Goal: Task Accomplishment & Management: Use online tool/utility

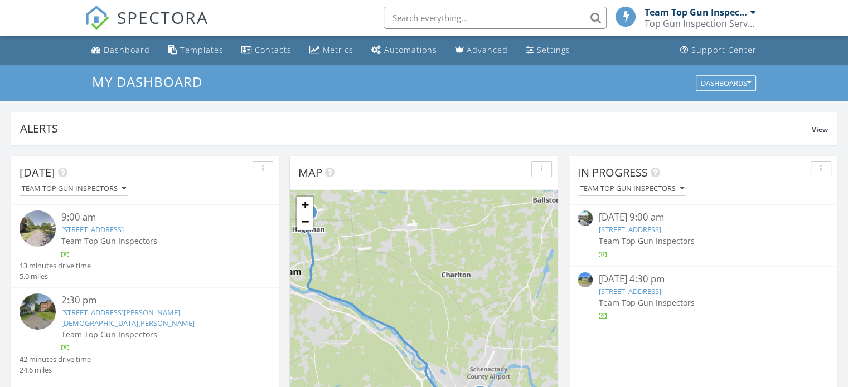
scroll to position [1032, 865]
click at [648, 292] on link "23 E Wiggand Dr, GLENMONT, NY 12077" at bounding box center [629, 291] width 62 height 10
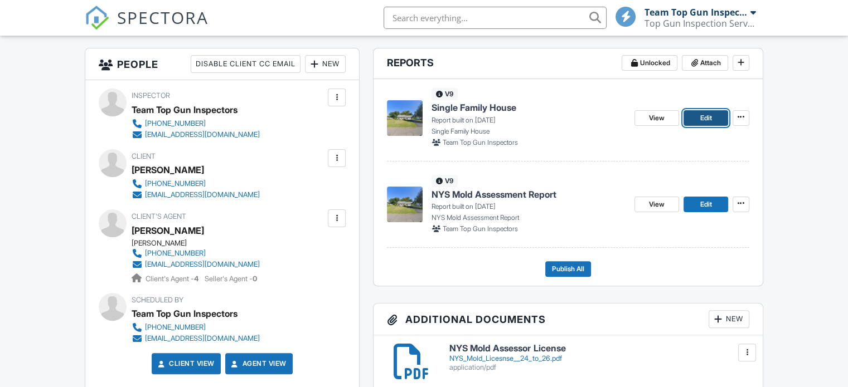
click at [700, 118] on span "Edit" at bounding box center [705, 118] width 12 height 11
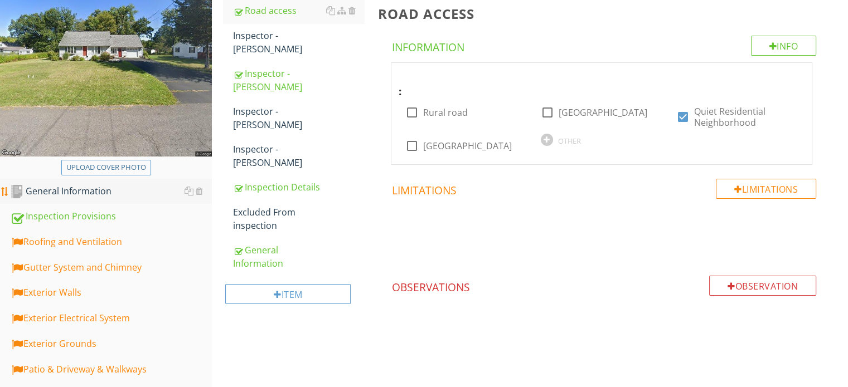
scroll to position [223, 0]
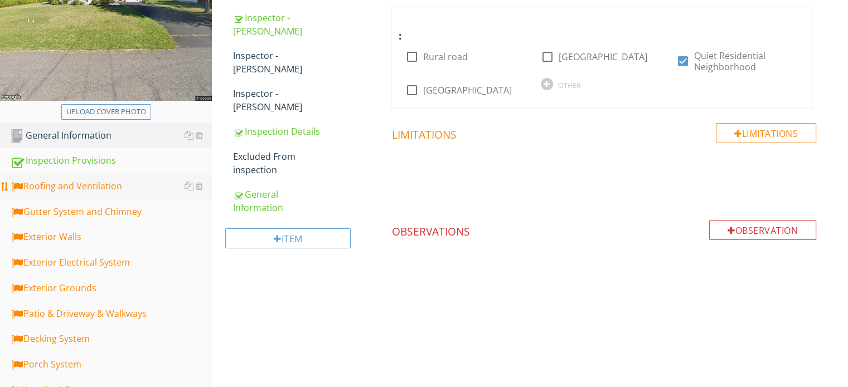
click at [100, 190] on div "Roofing and Ventilation" at bounding box center [111, 186] width 202 height 14
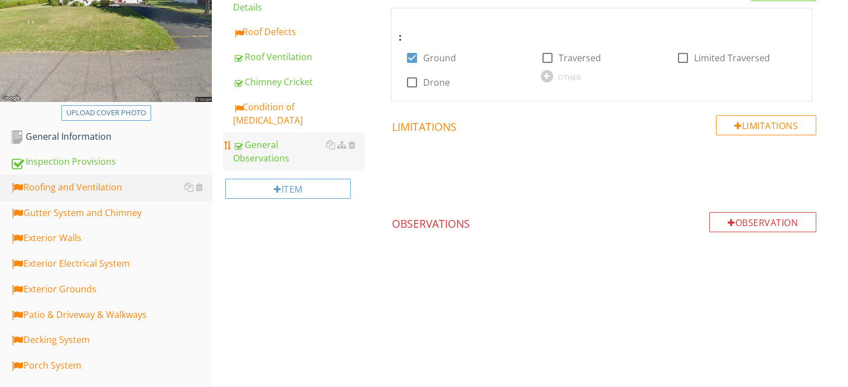
scroll to position [167, 0]
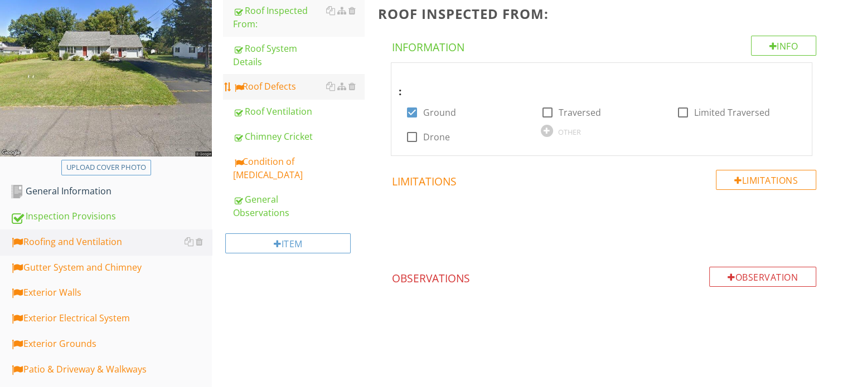
click at [281, 85] on div "Roof Defects" at bounding box center [298, 86] width 131 height 13
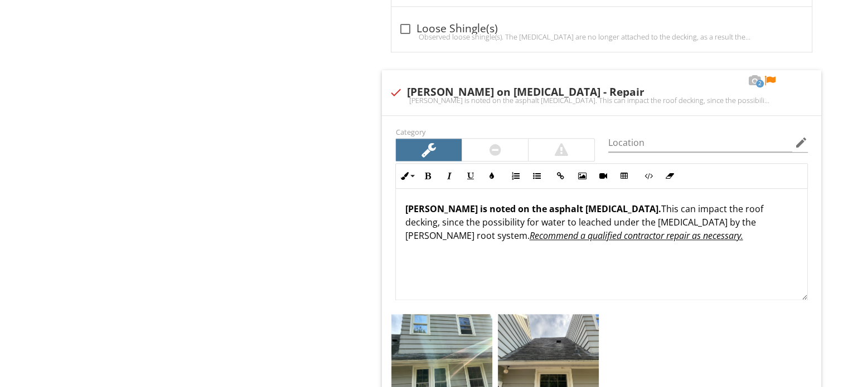
scroll to position [1393, 0]
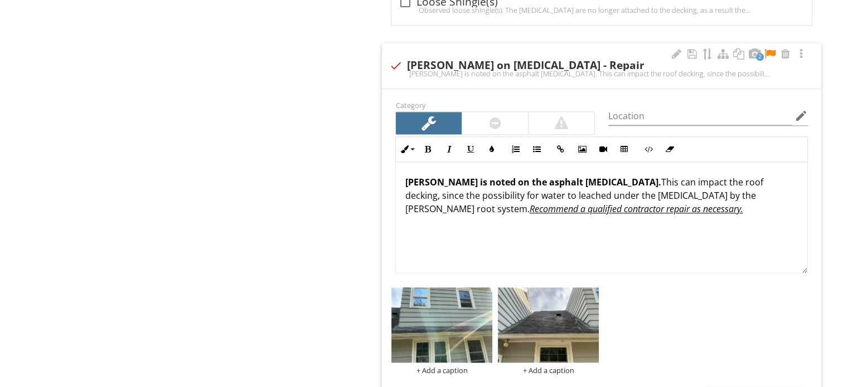
click at [776, 48] on div at bounding box center [769, 53] width 13 height 11
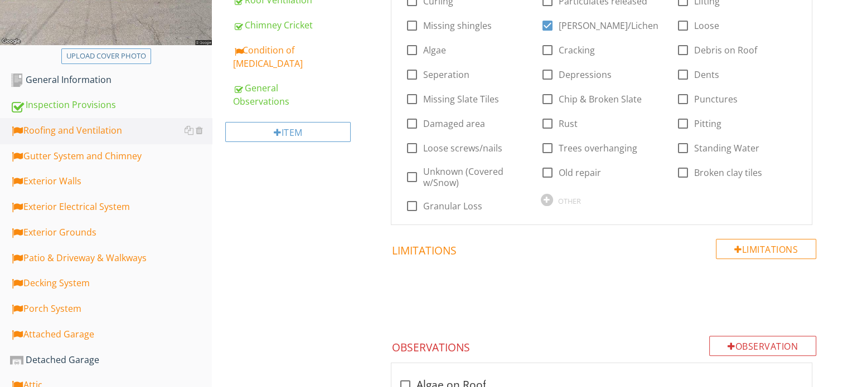
scroll to position [223, 0]
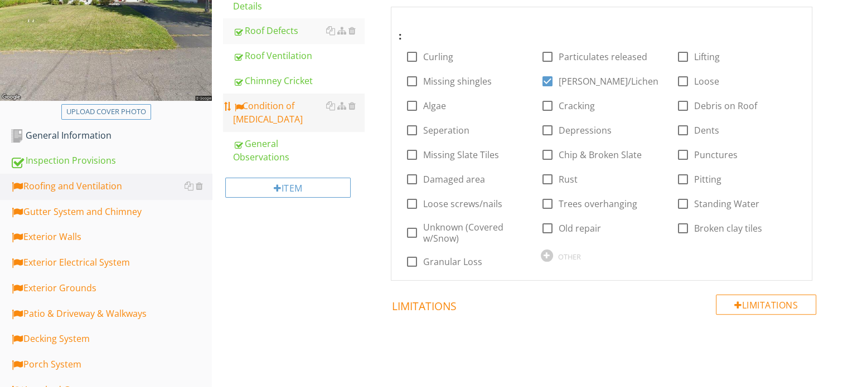
click at [301, 109] on div "Condition of [MEDICAL_DATA]" at bounding box center [298, 112] width 131 height 27
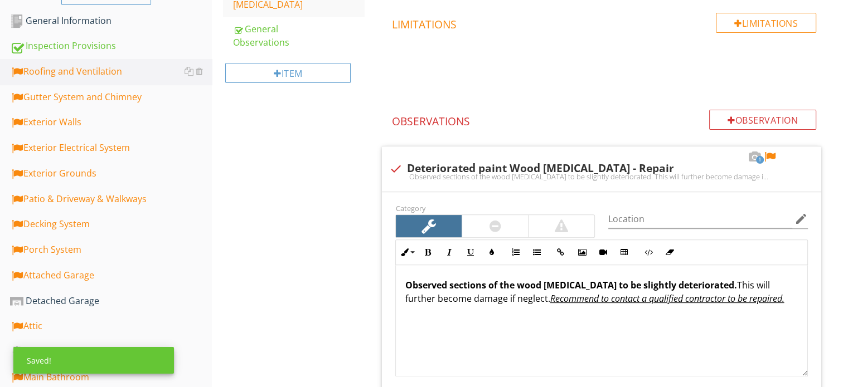
scroll to position [390, 0]
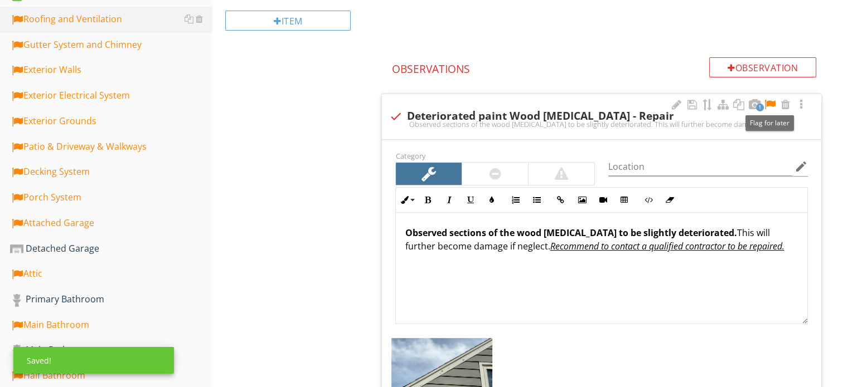
click at [771, 104] on div at bounding box center [769, 104] width 13 height 11
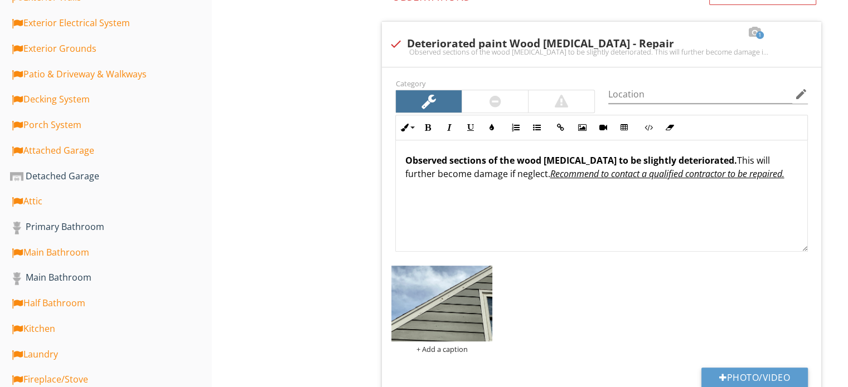
scroll to position [446, 0]
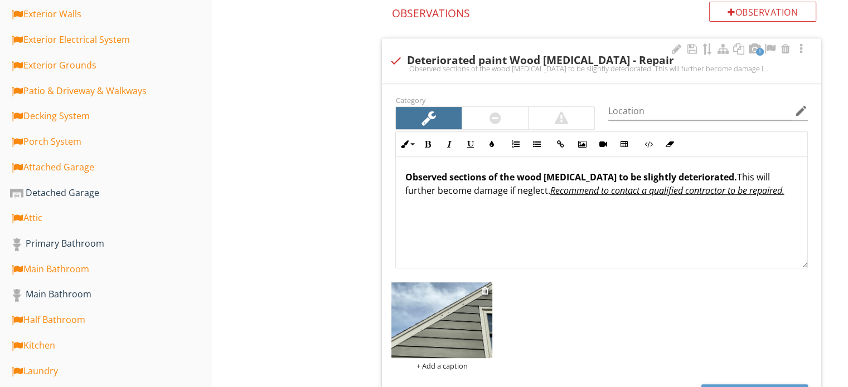
click at [460, 304] on img at bounding box center [441, 321] width 101 height 76
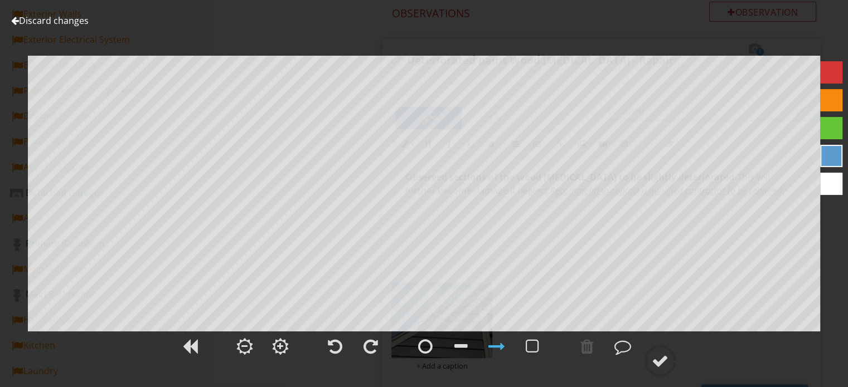
click at [50, 21] on link "Discard changes" at bounding box center [49, 20] width 77 height 12
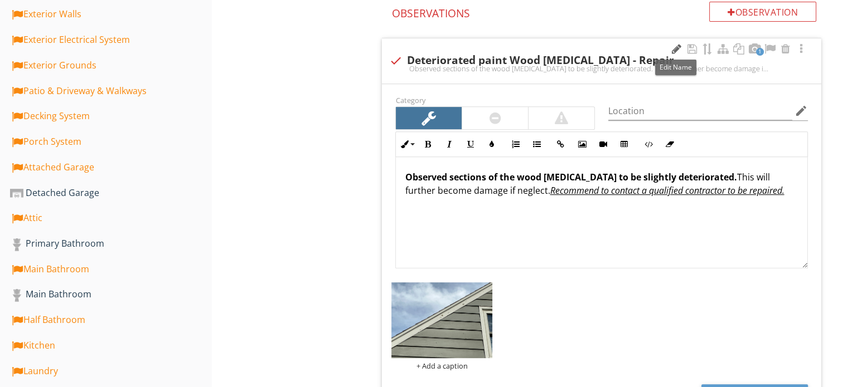
click at [675, 46] on div at bounding box center [675, 48] width 13 height 11
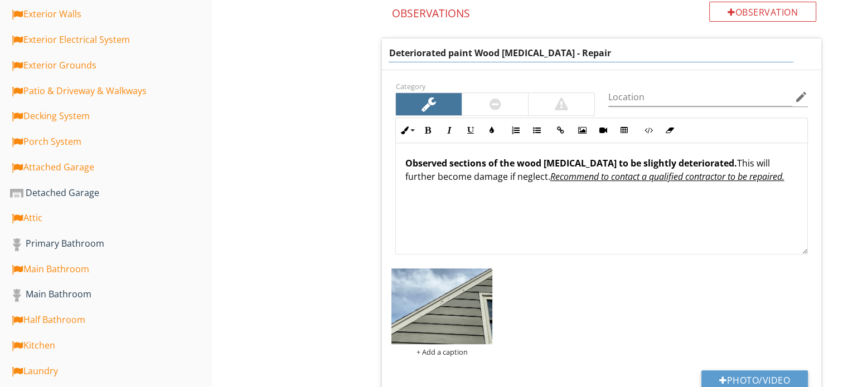
drag, startPoint x: 447, startPoint y: 52, endPoint x: 375, endPoint y: 44, distance: 72.9
click at [375, 44] on div "Condition of Fascia Info Information : check_box_outline_blank Good check_box_o…" at bounding box center [609, 143] width 477 height 864
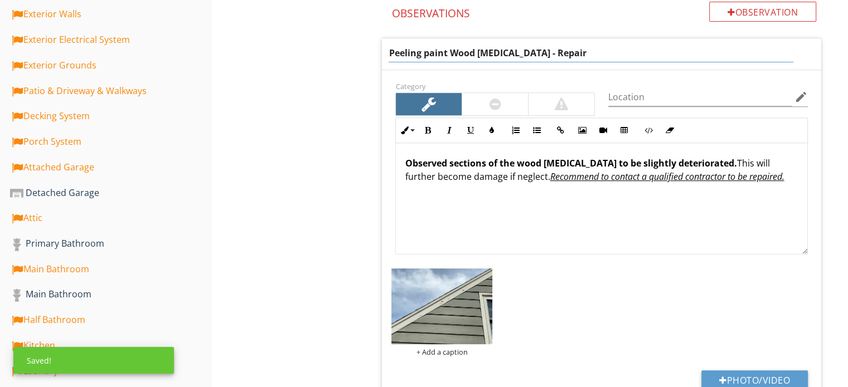
click at [427, 57] on input "Peeling paint Wood Fascia - Repair" at bounding box center [590, 53] width 404 height 18
type input "Peeling Paint Wood Fascia - Repair"
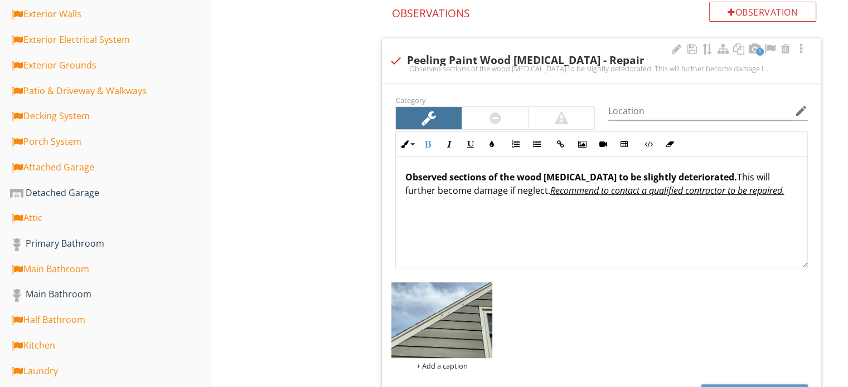
click at [486, 163] on div "Observed sections of the wood fascia to be slightly deteriorated. This will fur…" at bounding box center [601, 212] width 411 height 111
click at [566, 178] on strong "Observed sections of the wood fascia to be slightly deteriorated." at bounding box center [571, 177] width 332 height 12
click at [567, 179] on strong "Observed sections of the wood fascia to be slightly deteriorated." at bounding box center [571, 177] width 332 height 12
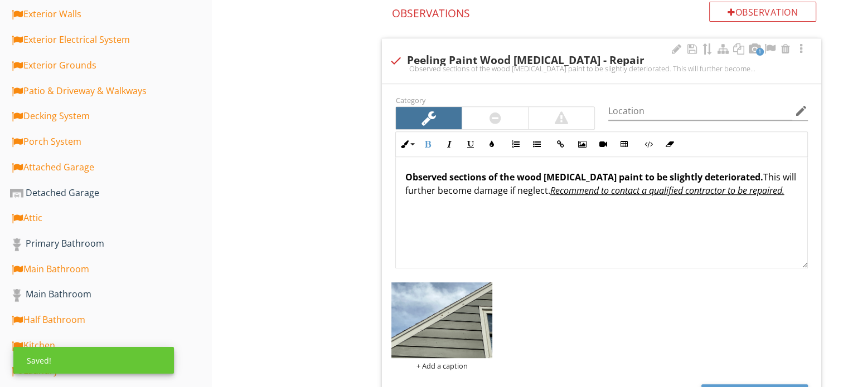
click at [715, 179] on strong "Observed sections of the wood fascia paint to be slightly deteriorated." at bounding box center [584, 177] width 358 height 12
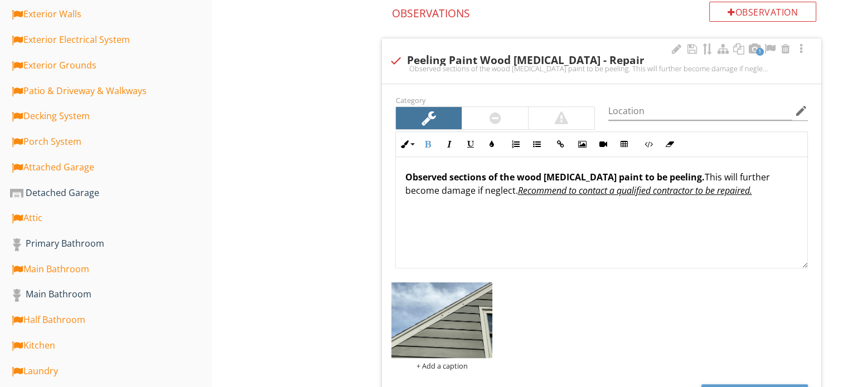
click at [437, 192] on p "Observed sections of the wood fascia paint to be peeling. This will further bec…" at bounding box center [601, 184] width 393 height 27
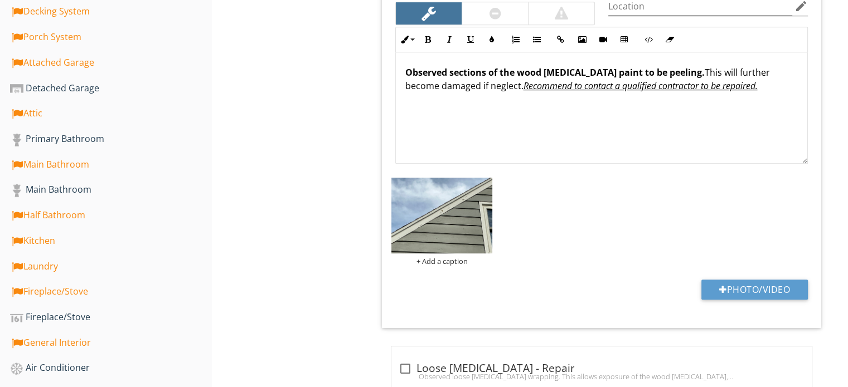
scroll to position [557, 0]
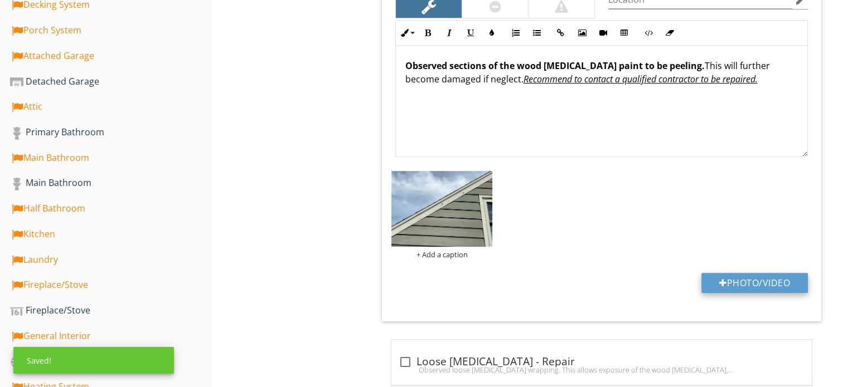
click at [745, 283] on button "Photo/Video" at bounding box center [754, 283] width 106 height 20
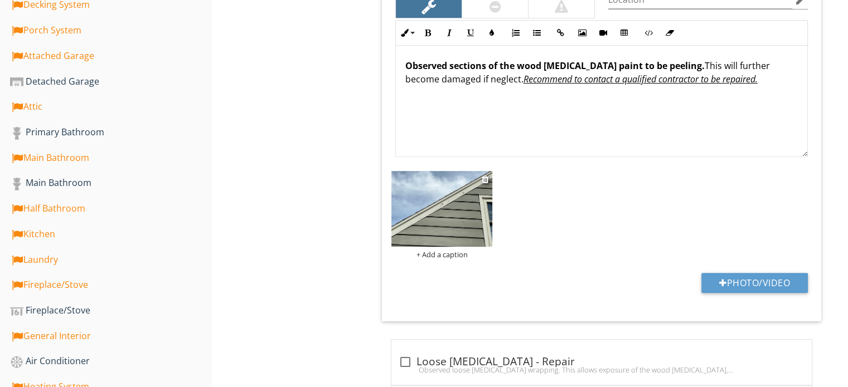
click at [440, 213] on img at bounding box center [441, 209] width 101 height 76
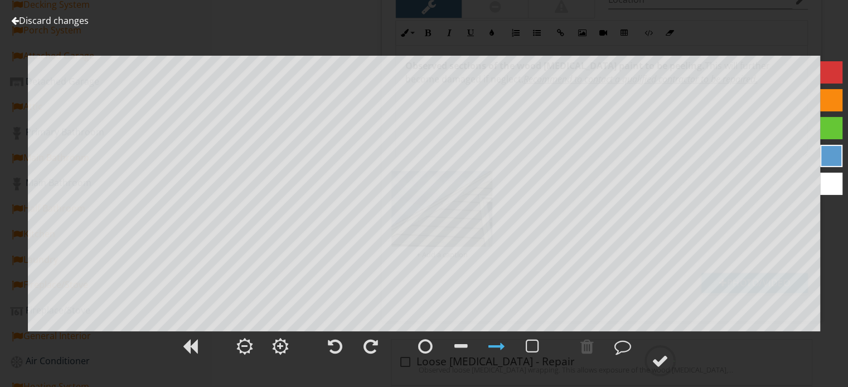
click at [54, 24] on link "Discard changes" at bounding box center [49, 20] width 77 height 12
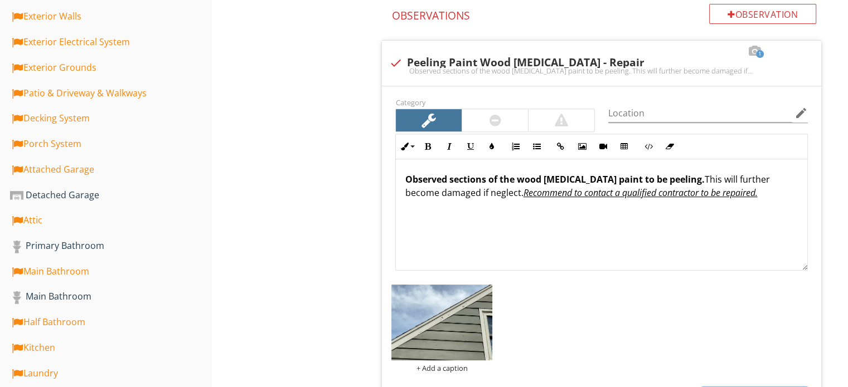
scroll to position [446, 0]
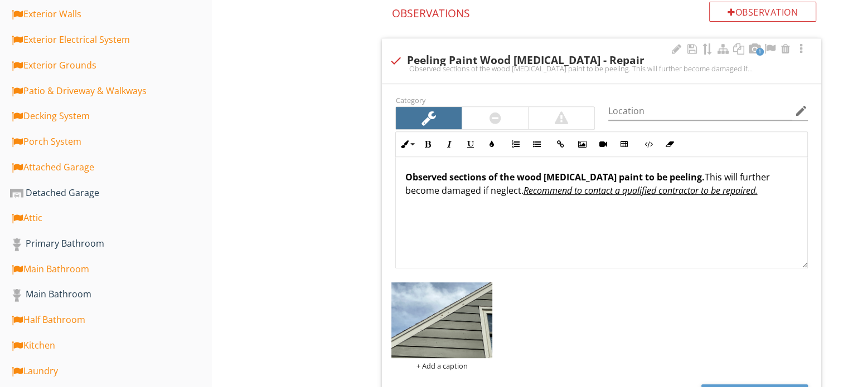
click at [594, 178] on strong "Observed sections of the wood fascia paint to be peeling." at bounding box center [554, 177] width 299 height 12
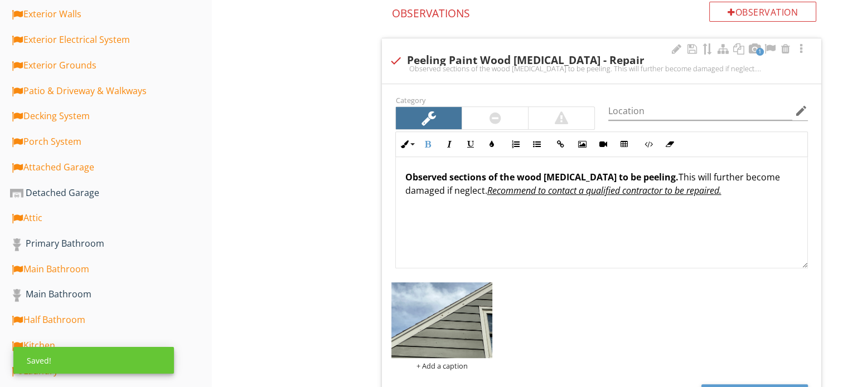
click at [512, 178] on strong "Observed sections of the wood fascia to be peeling." at bounding box center [541, 177] width 273 height 12
click at [631, 178] on strong "Observed sections of the painted wood fascia to be peeling." at bounding box center [560, 177] width 310 height 12
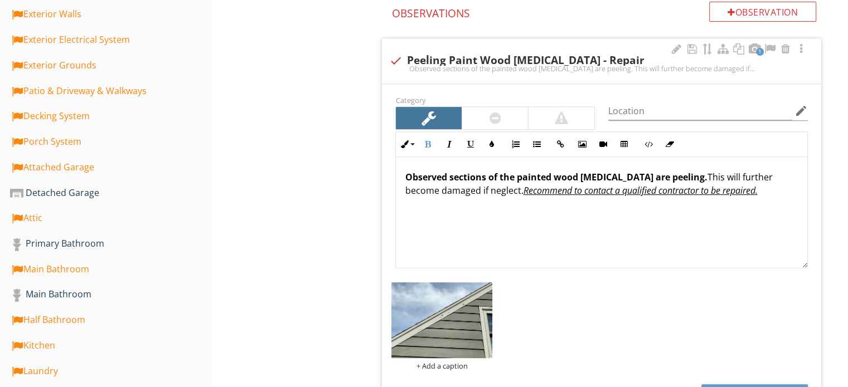
click at [683, 180] on p "Observed sections of the painted wood fascia are peeling. This will further bec…" at bounding box center [601, 184] width 393 height 27
click at [654, 193] on p "Observed sections of the painted wood fascia are peeling. This exposes the bare…" at bounding box center [601, 191] width 393 height 40
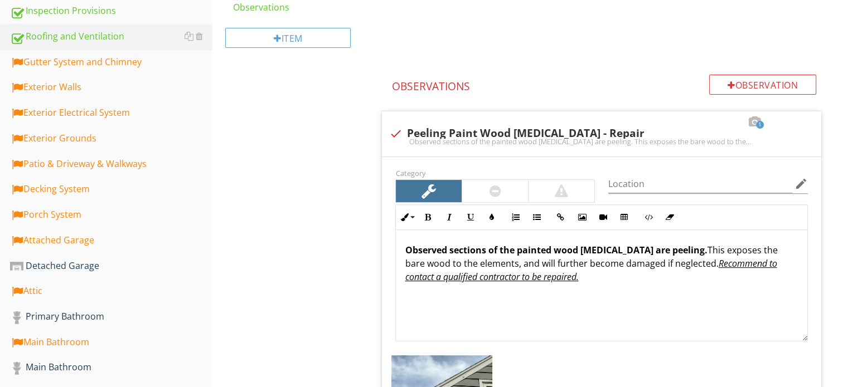
scroll to position [167, 0]
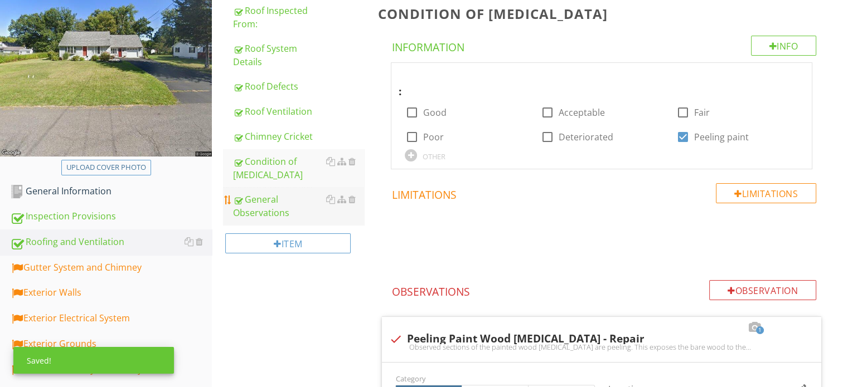
click at [263, 196] on div "General Observations" at bounding box center [298, 206] width 131 height 27
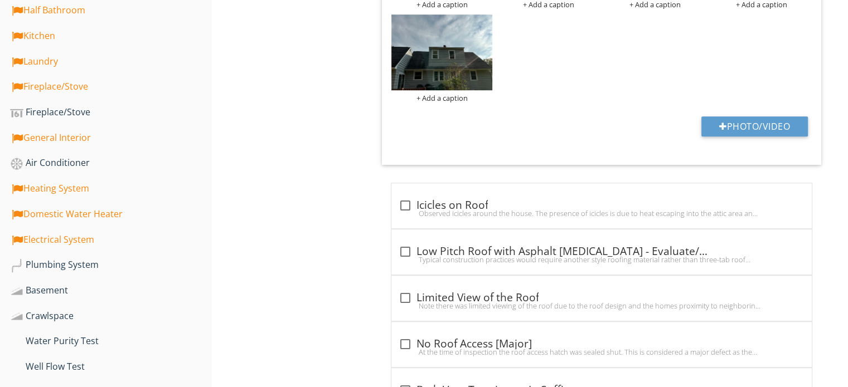
scroll to position [892, 0]
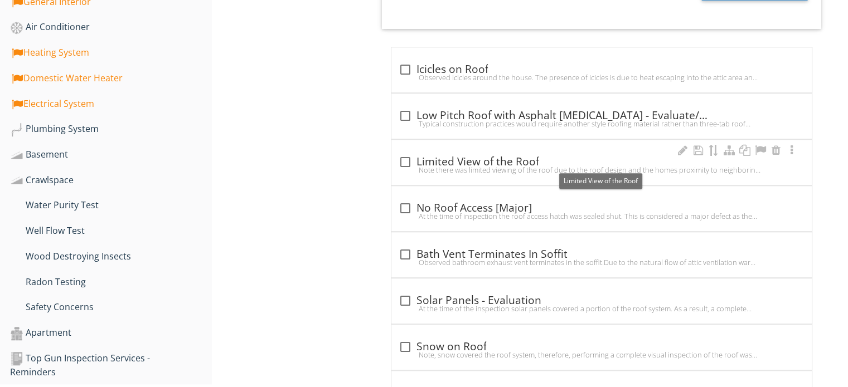
click at [405, 162] on div at bounding box center [404, 162] width 19 height 19
checkbox input "true"
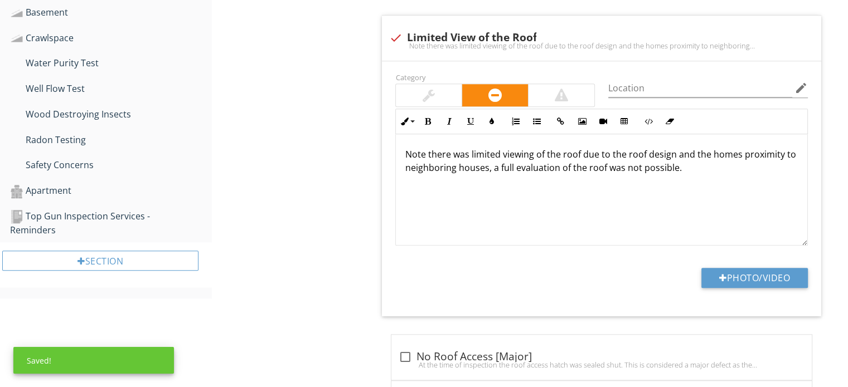
scroll to position [1059, 0]
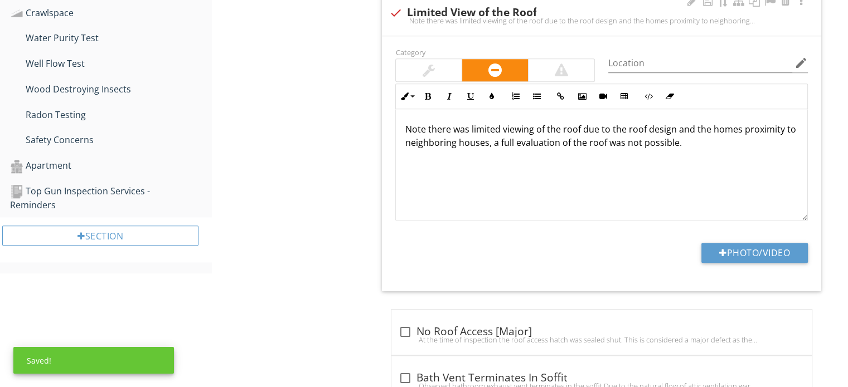
click at [414, 67] on div at bounding box center [429, 70] width 66 height 22
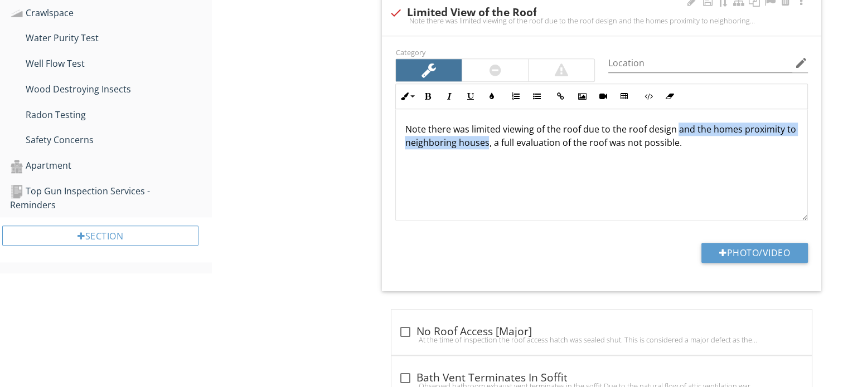
drag, startPoint x: 676, startPoint y: 131, endPoint x: 497, endPoint y: 156, distance: 180.6
click at [497, 156] on div "Note there was limited viewing of the roof due to the roof design and the homes…" at bounding box center [601, 164] width 411 height 111
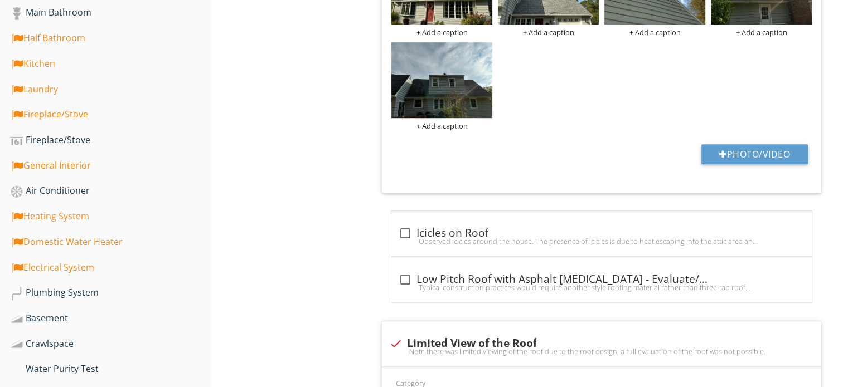
scroll to position [669, 0]
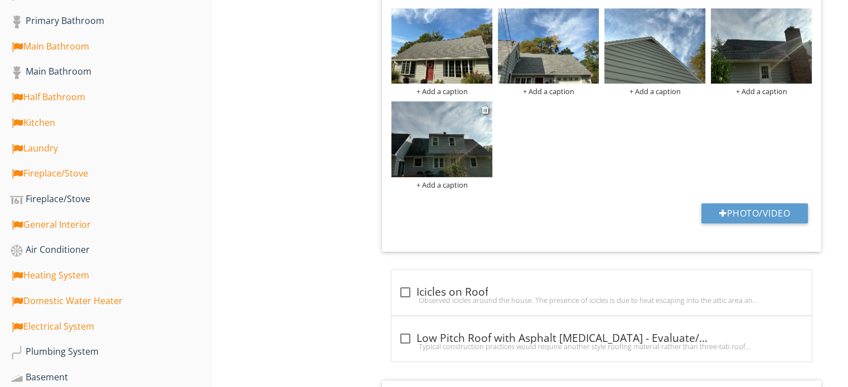
click at [444, 146] on img at bounding box center [441, 139] width 101 height 76
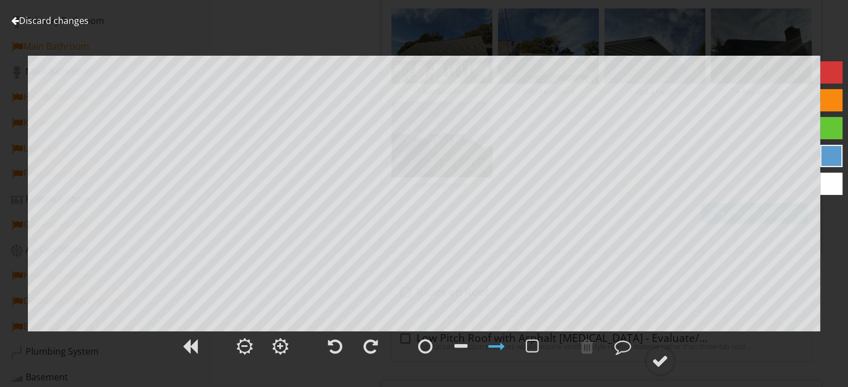
click at [42, 19] on link "Discard changes" at bounding box center [49, 20] width 77 height 12
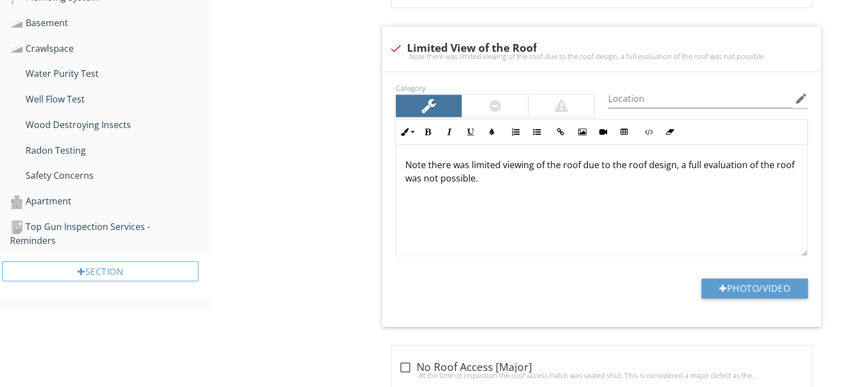
scroll to position [1059, 0]
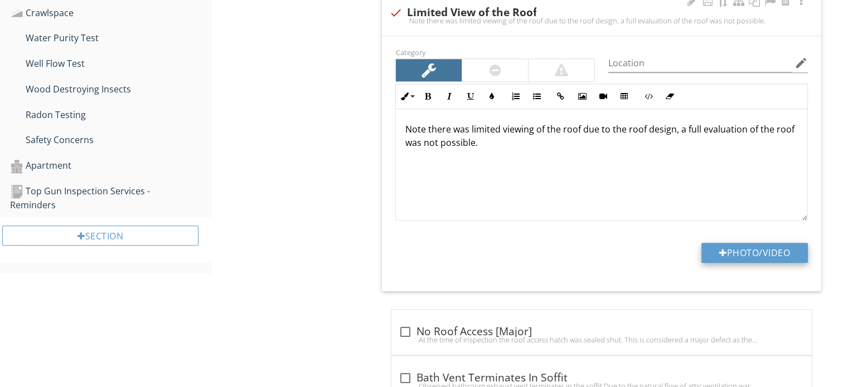
click at [761, 251] on button "Photo/Video" at bounding box center [754, 253] width 106 height 20
type input "C:\fakepath\IMG_1401.JPG"
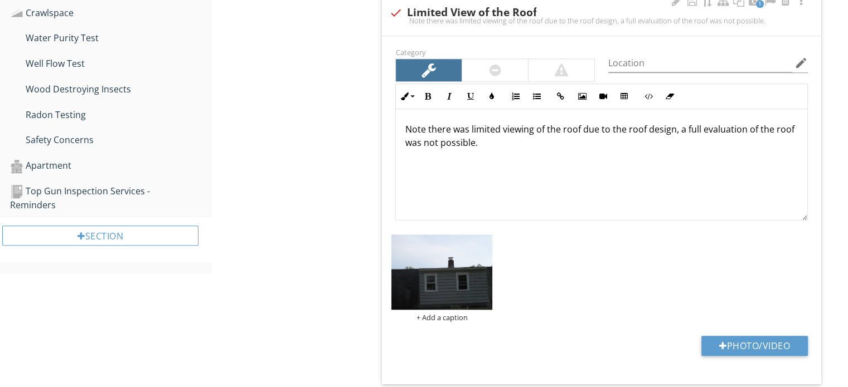
click at [557, 131] on p "Note there was limited viewing of the roof due to the roof design, a full evalu…" at bounding box center [601, 136] width 393 height 27
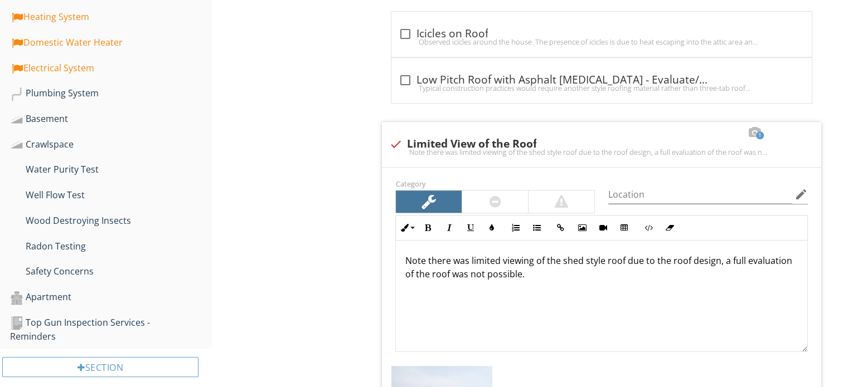
scroll to position [1003, 0]
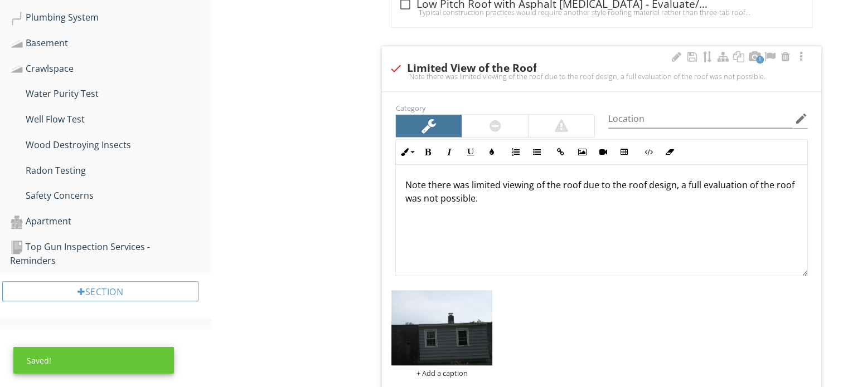
click at [673, 184] on p "Note there was limited viewing of the roof due to the roof design, a full evalu…" at bounding box center [601, 191] width 393 height 27
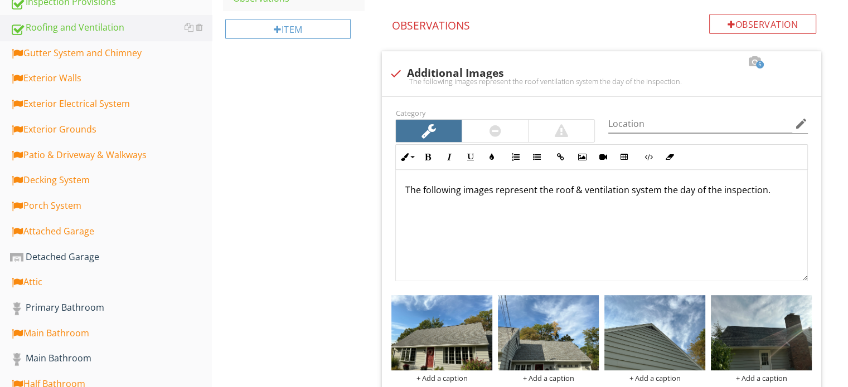
scroll to position [334, 0]
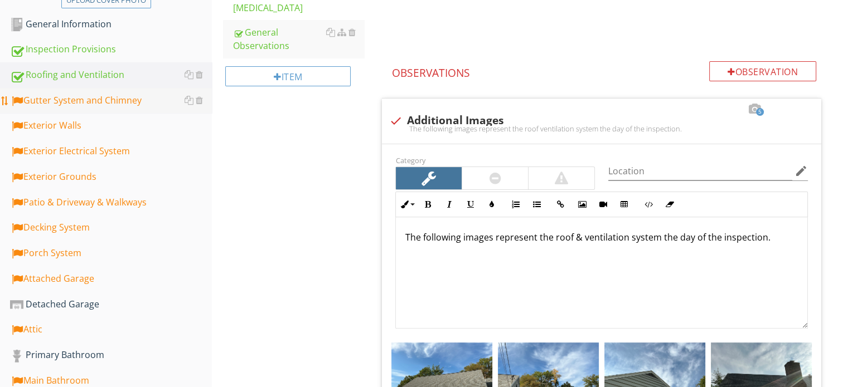
click at [104, 96] on div "Gutter System and Chimney" at bounding box center [111, 101] width 202 height 14
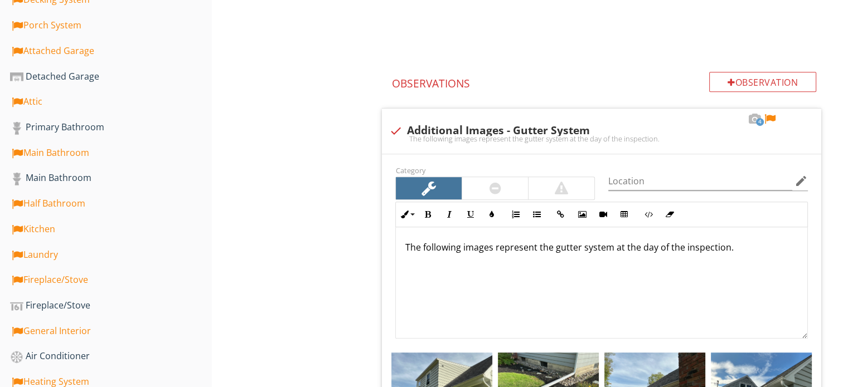
scroll to position [613, 0]
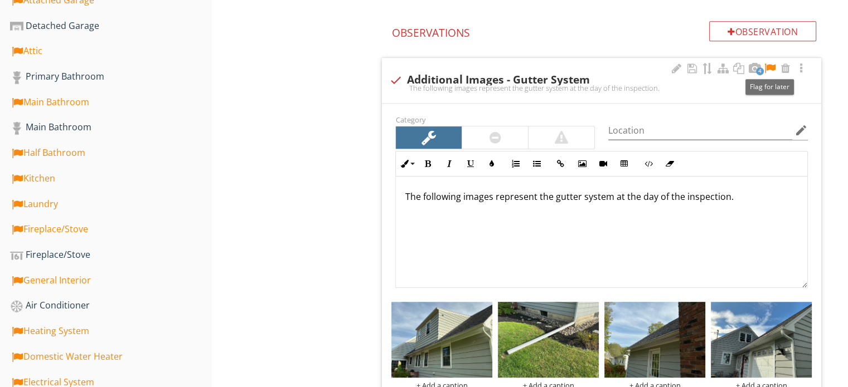
click at [771, 65] on div at bounding box center [769, 68] width 13 height 11
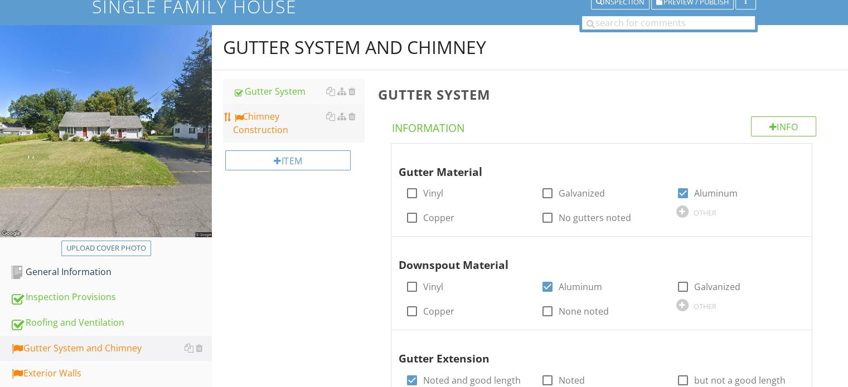
scroll to position [85, 0]
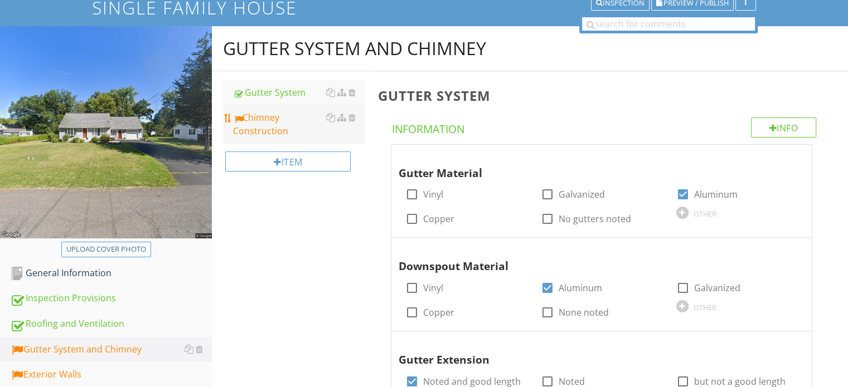
click at [284, 123] on div "Chimney Construction" at bounding box center [298, 124] width 131 height 27
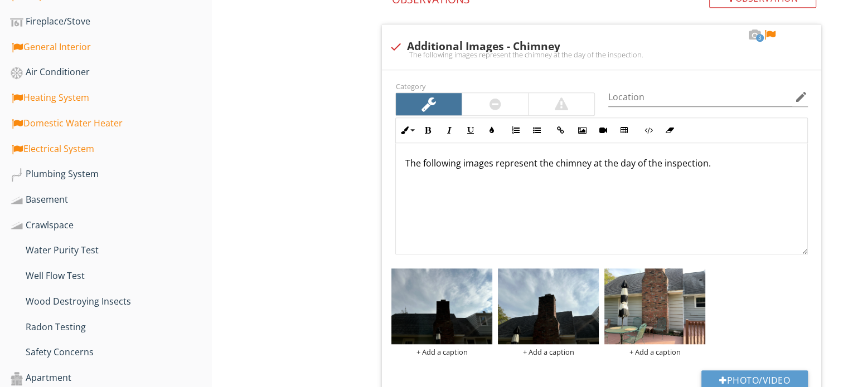
scroll to position [866, 0]
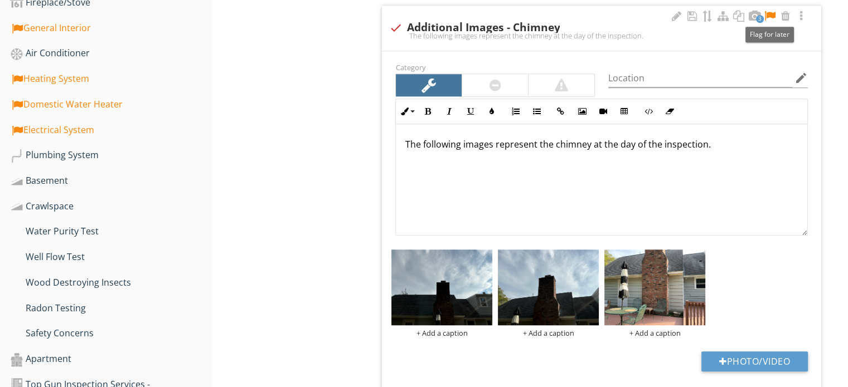
click at [773, 13] on div at bounding box center [769, 16] width 13 height 11
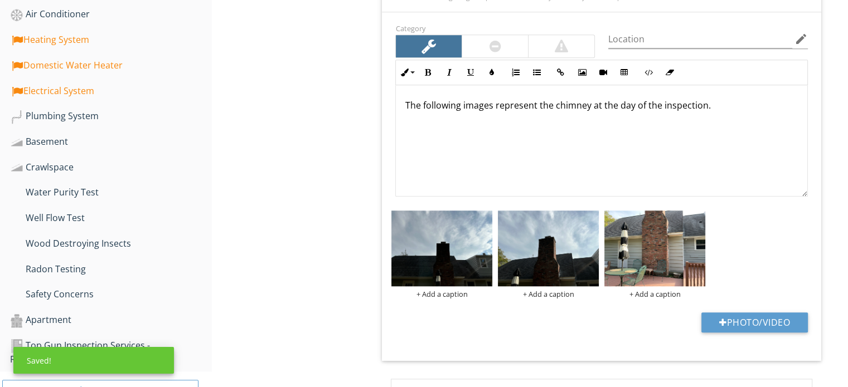
scroll to position [921, 0]
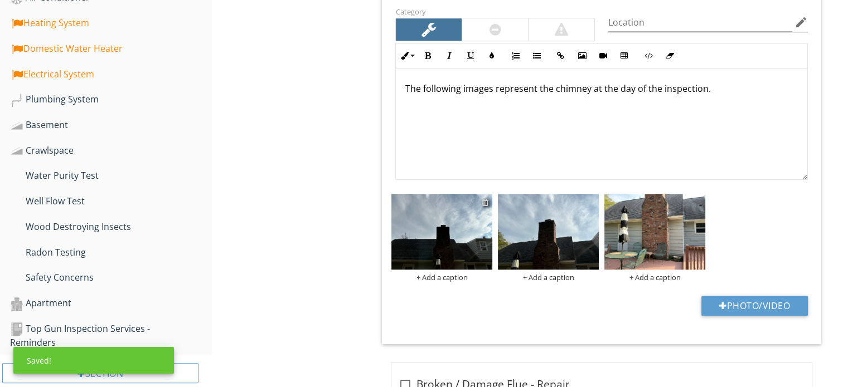
click at [486, 200] on div at bounding box center [485, 202] width 7 height 9
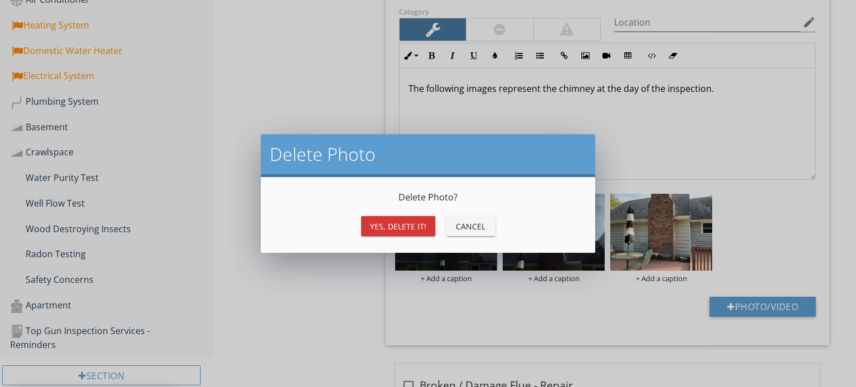
click at [405, 225] on div "Yes, Delete it!" at bounding box center [398, 227] width 56 height 12
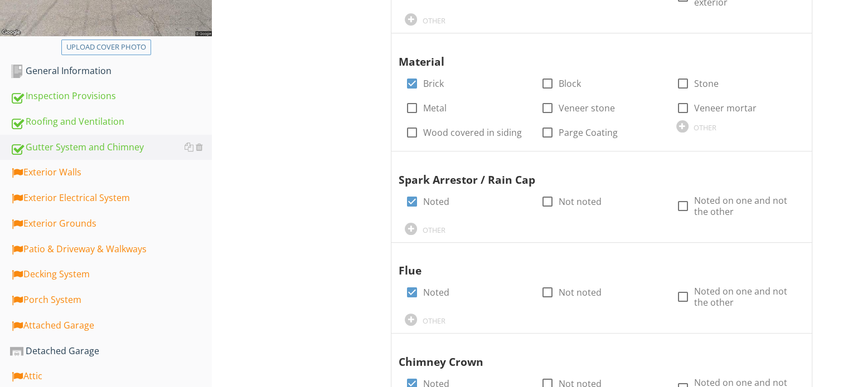
scroll to position [364, 0]
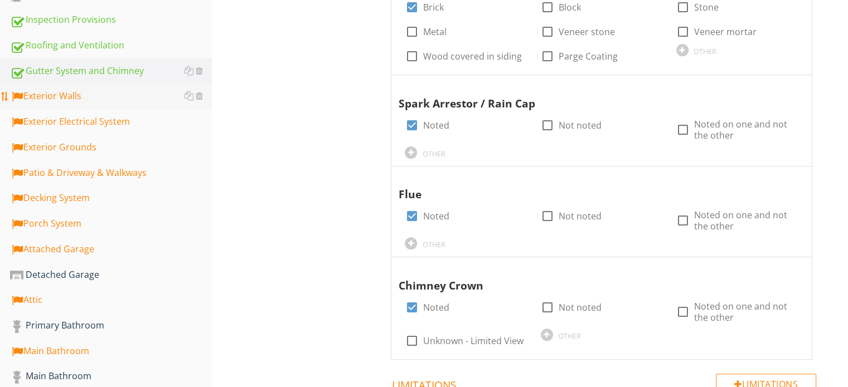
click at [70, 98] on div "Exterior Walls" at bounding box center [111, 96] width 202 height 14
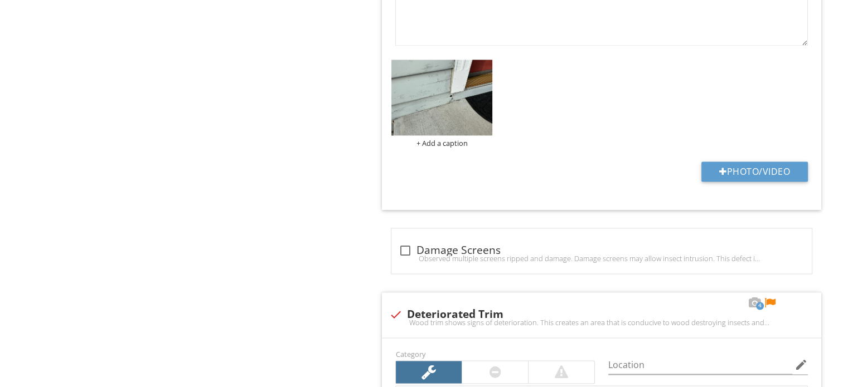
scroll to position [1757, 0]
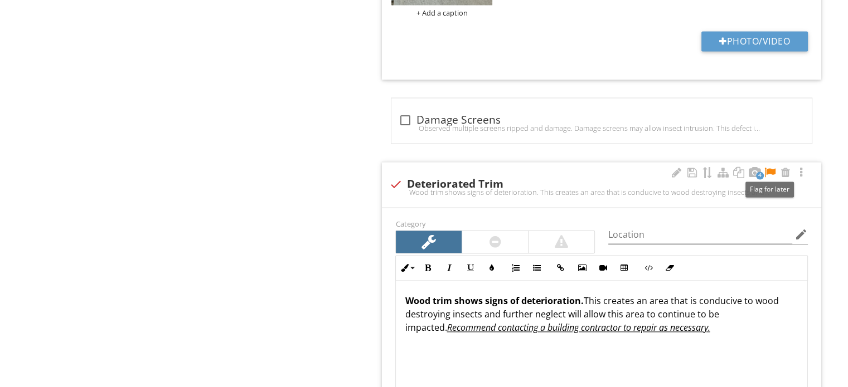
click at [771, 168] on div at bounding box center [769, 172] width 13 height 11
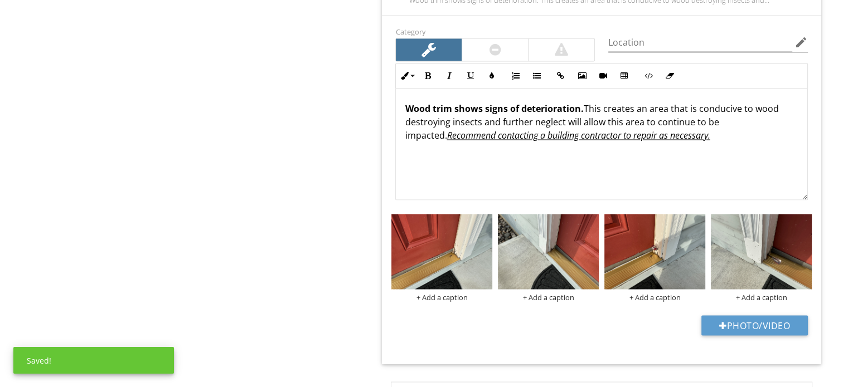
scroll to position [1980, 0]
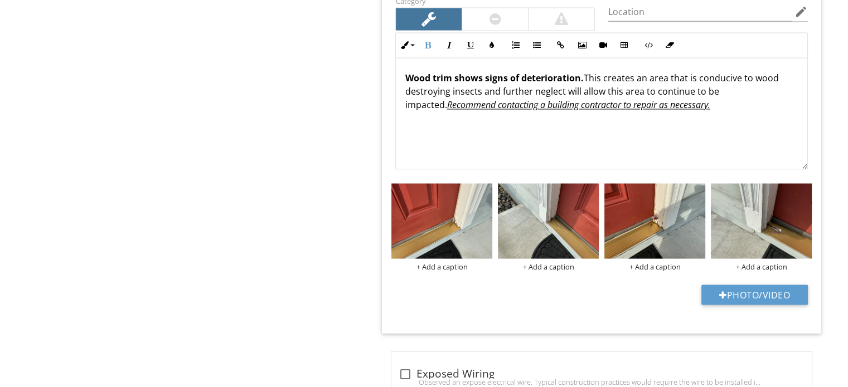
click at [431, 77] on strong "Wood trim shows signs of deterioration." at bounding box center [494, 78] width 178 height 12
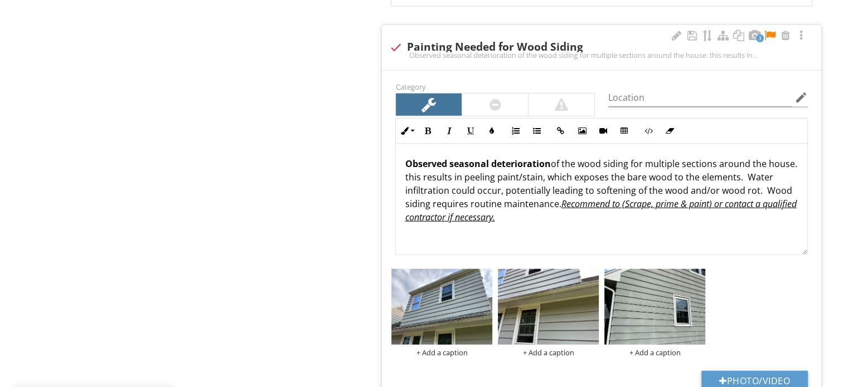
scroll to position [2984, 0]
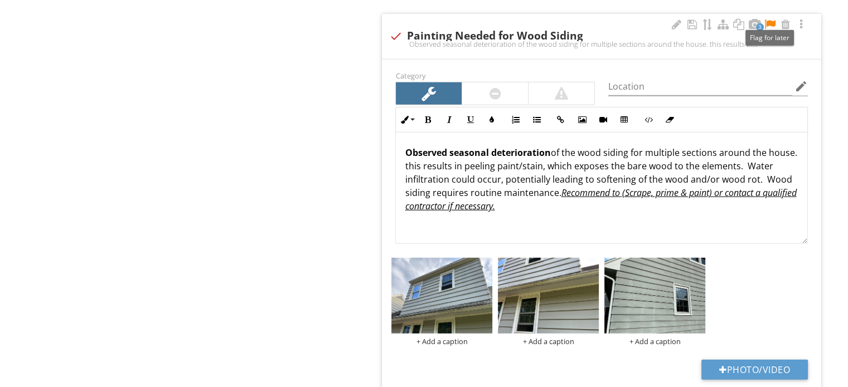
click at [774, 19] on div at bounding box center [769, 24] width 13 height 11
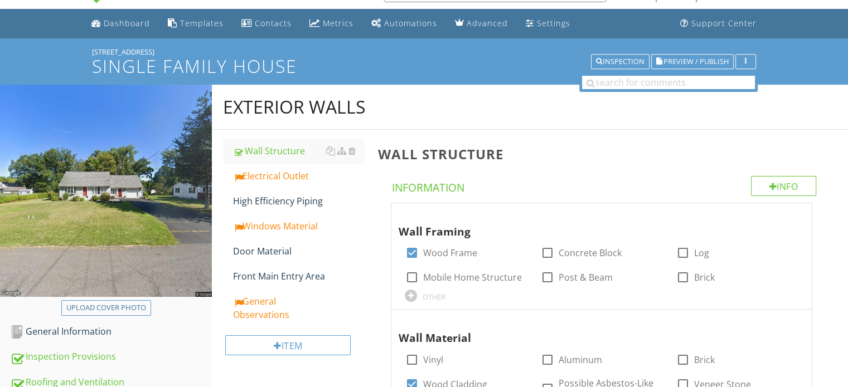
scroll to position [20, 0]
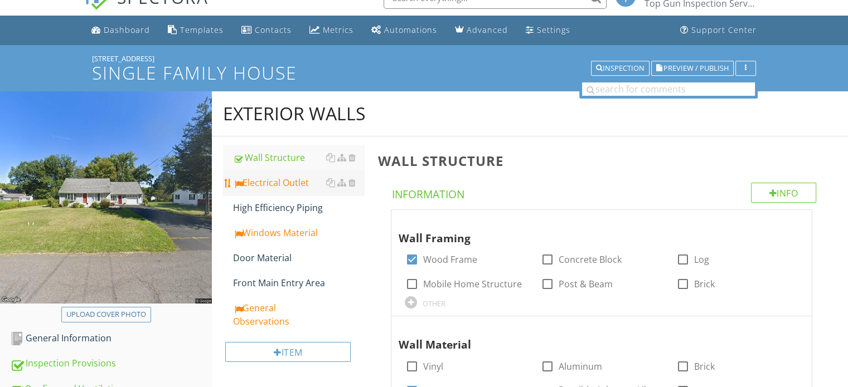
click at [265, 183] on div "Electrical Outlet" at bounding box center [298, 182] width 131 height 13
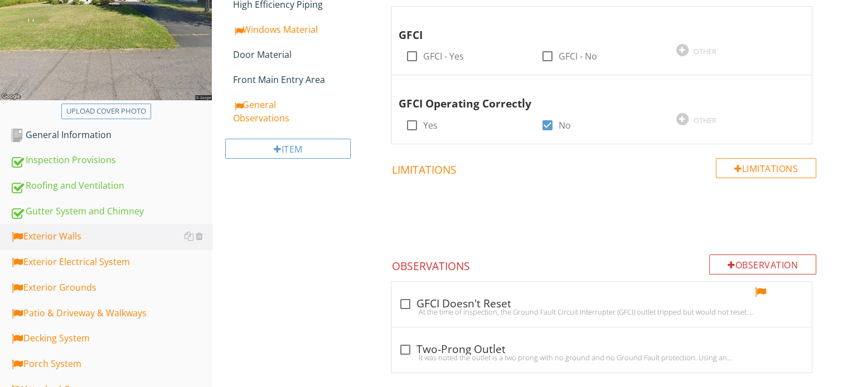
scroll to position [243, 0]
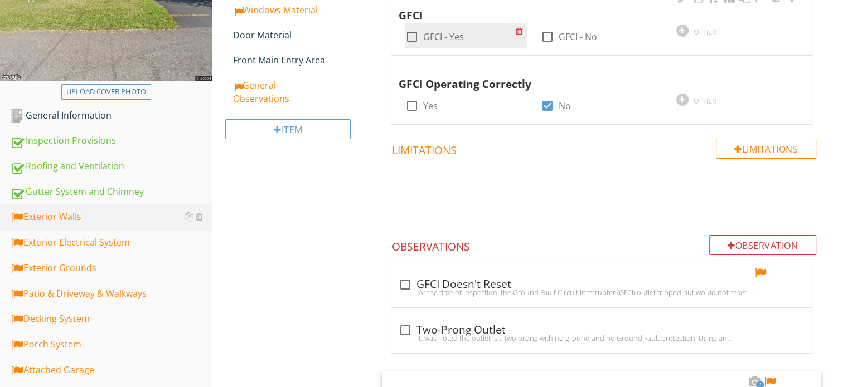
click at [409, 37] on div at bounding box center [411, 36] width 19 height 19
checkbox input "true"
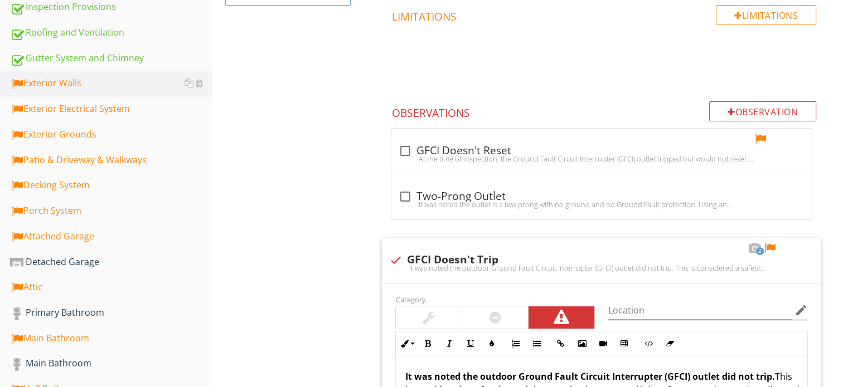
scroll to position [410, 0]
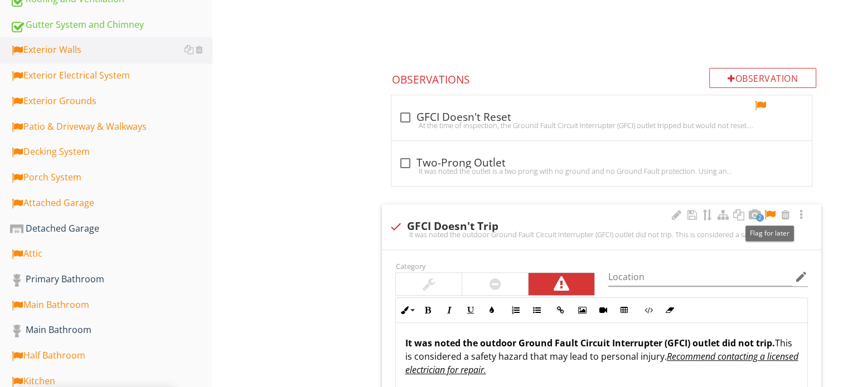
click at [767, 212] on div at bounding box center [769, 215] width 13 height 11
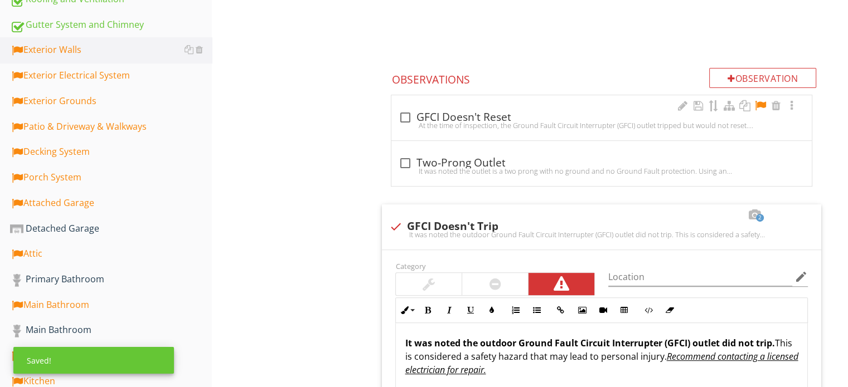
click at [762, 102] on div at bounding box center [760, 105] width 13 height 11
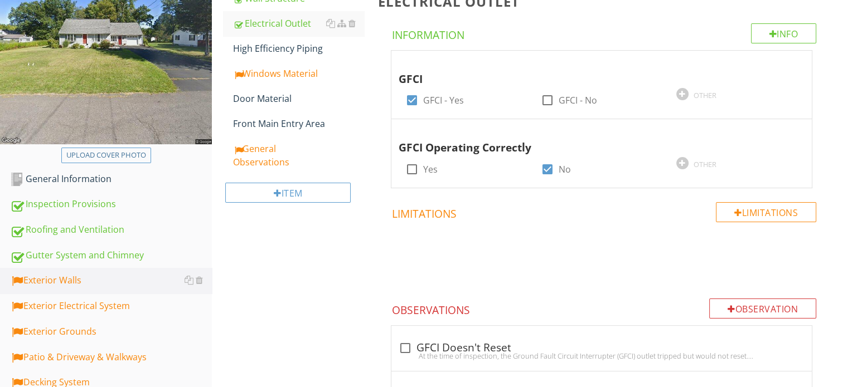
scroll to position [132, 0]
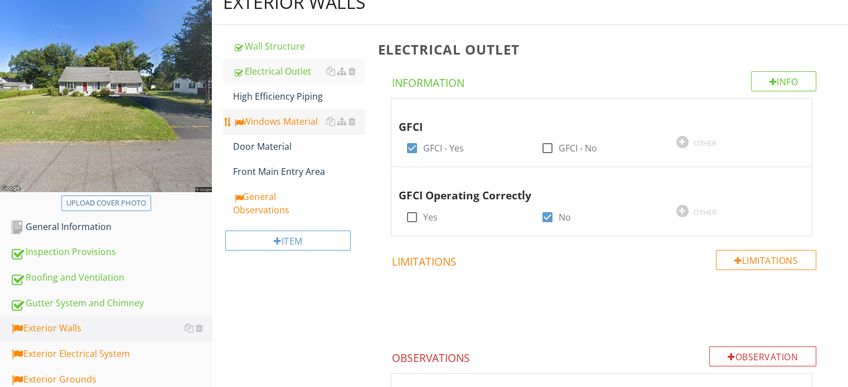
click at [295, 124] on div "Windows Material" at bounding box center [298, 121] width 131 height 13
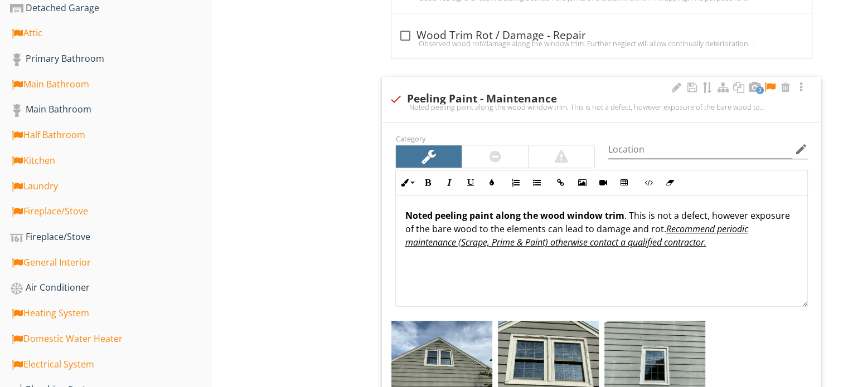
scroll to position [633, 0]
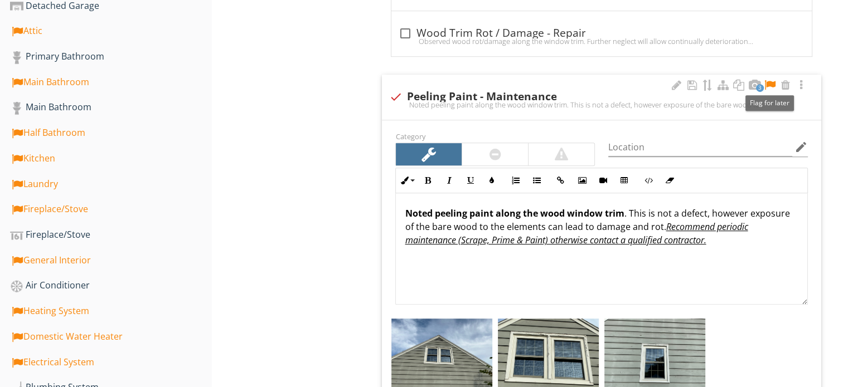
click at [774, 82] on div at bounding box center [769, 85] width 13 height 11
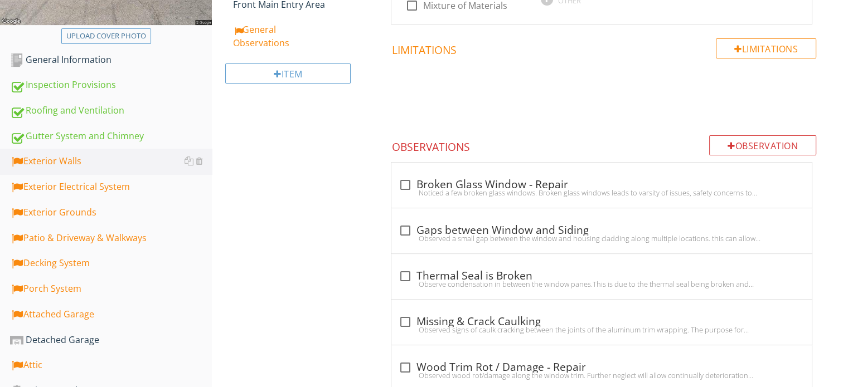
scroll to position [243, 0]
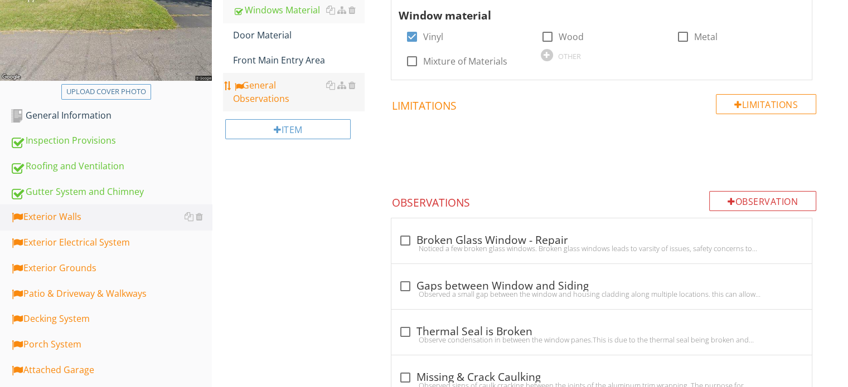
click at [283, 98] on div "General Observations" at bounding box center [298, 92] width 131 height 27
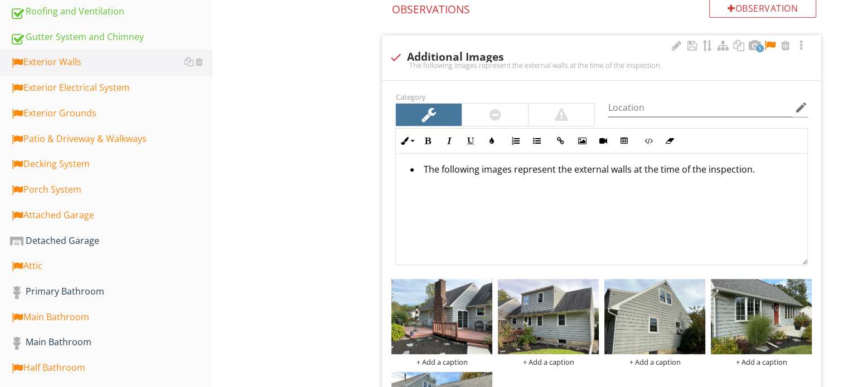
scroll to position [410, 0]
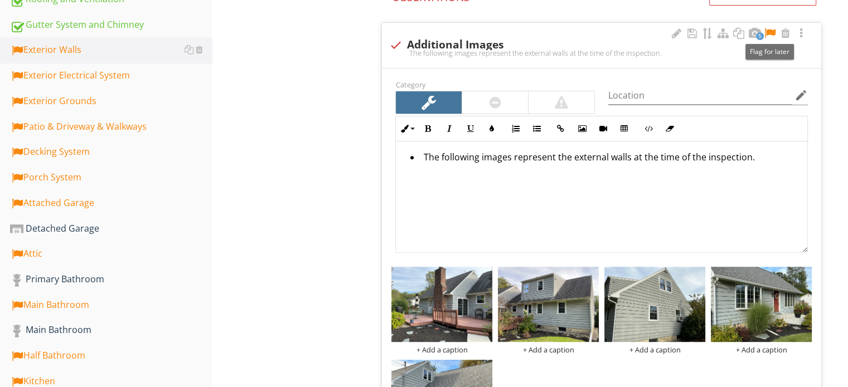
click at [773, 30] on div at bounding box center [769, 33] width 13 height 11
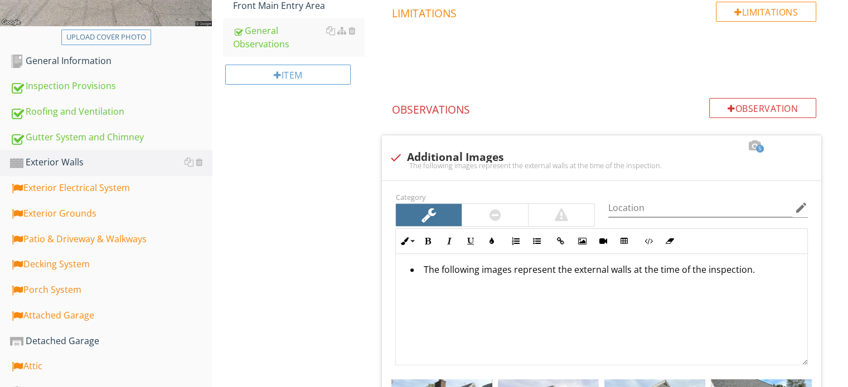
scroll to position [187, 0]
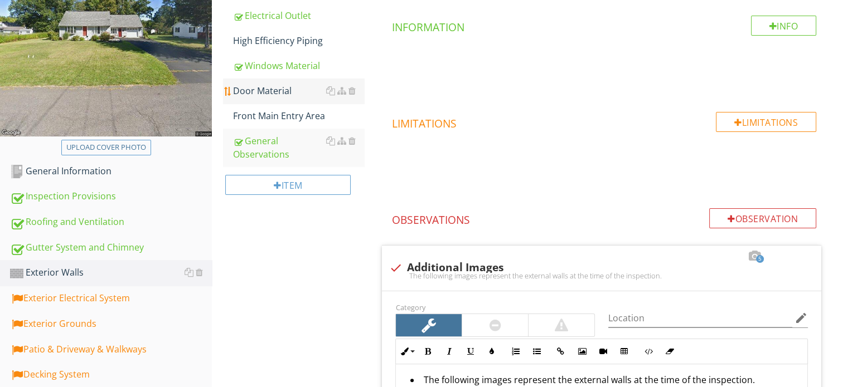
click at [278, 97] on div "Door Material" at bounding box center [298, 90] width 131 height 13
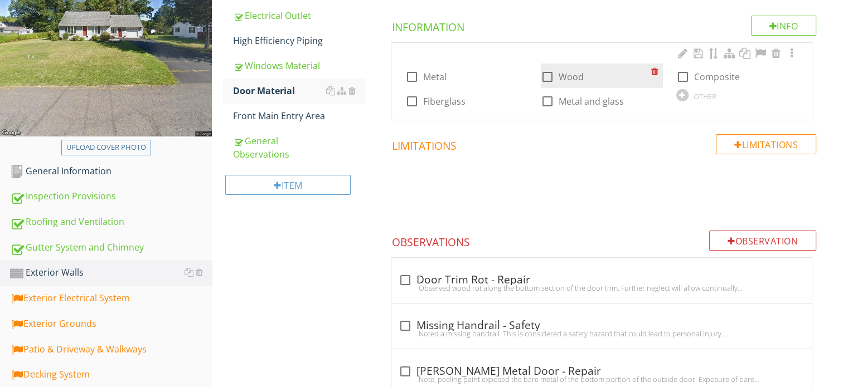
click at [558, 75] on label "Wood" at bounding box center [570, 76] width 25 height 11
checkbox input "true"
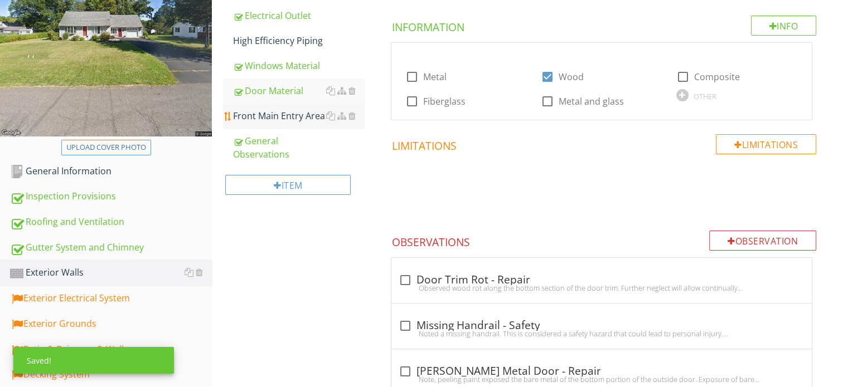
click at [275, 119] on div "Front Main Entry Area" at bounding box center [298, 115] width 131 height 13
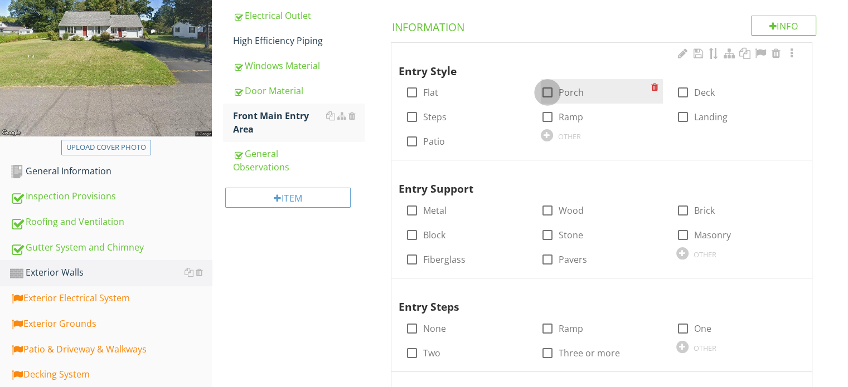
click at [550, 91] on div at bounding box center [547, 92] width 19 height 19
checkbox input "true"
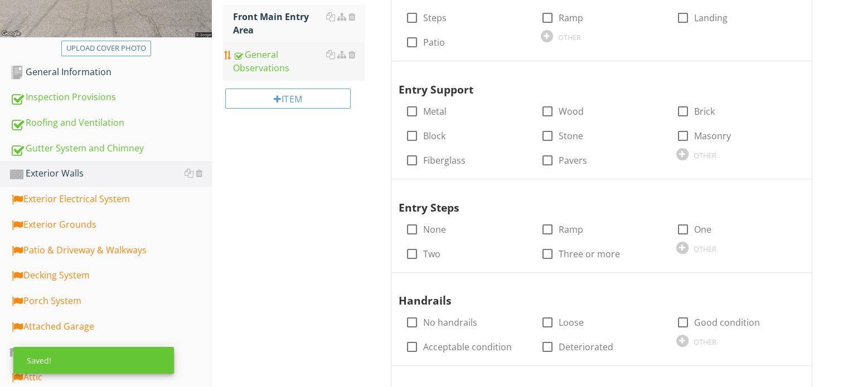
scroll to position [299, 0]
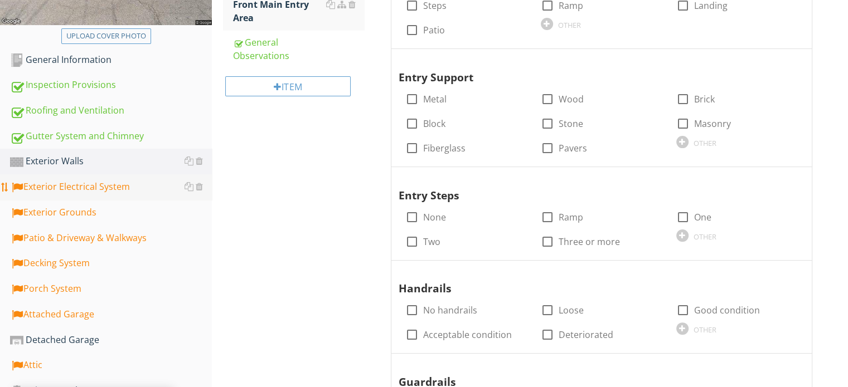
click at [105, 188] on div "Exterior Electrical System" at bounding box center [111, 187] width 202 height 14
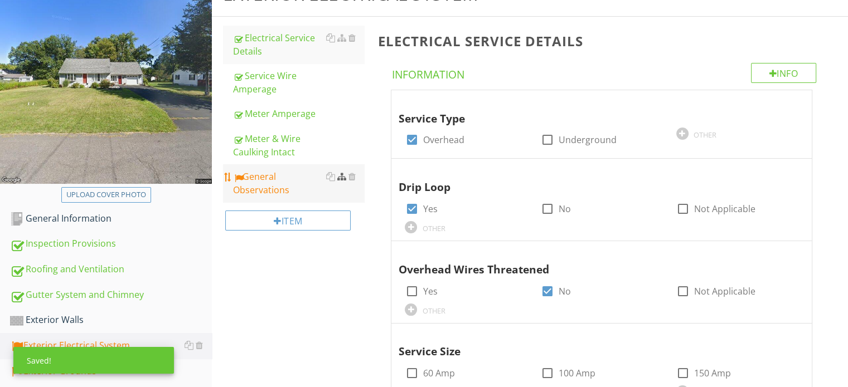
scroll to position [132, 0]
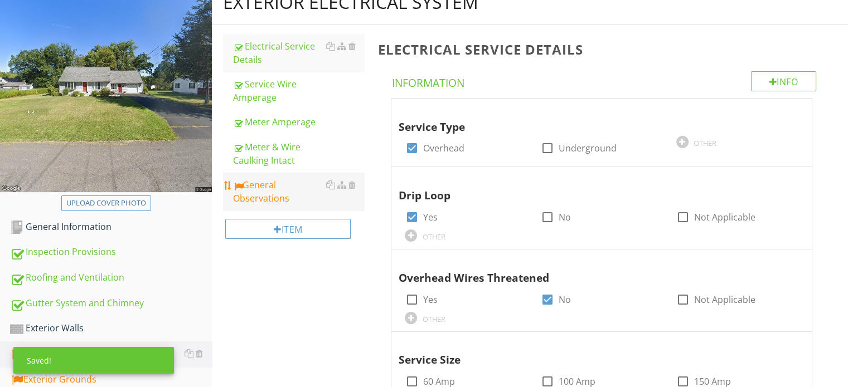
click at [258, 190] on div "General Observations" at bounding box center [298, 191] width 131 height 27
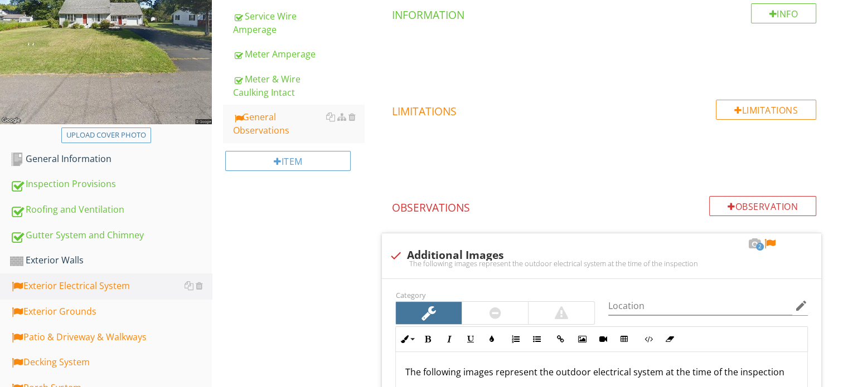
scroll to position [299, 0]
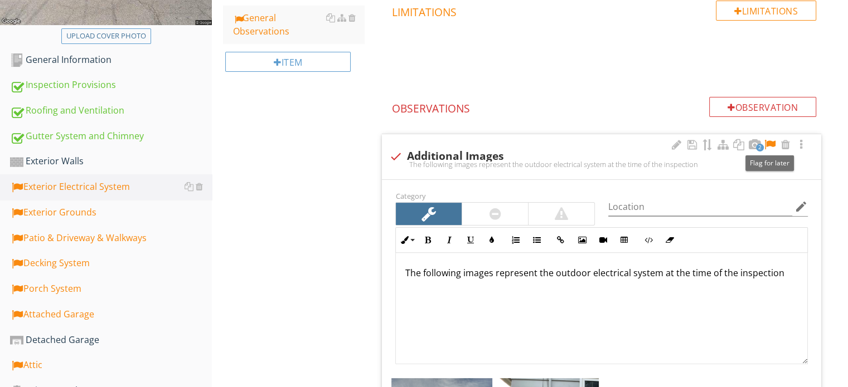
click at [771, 140] on div at bounding box center [769, 144] width 13 height 11
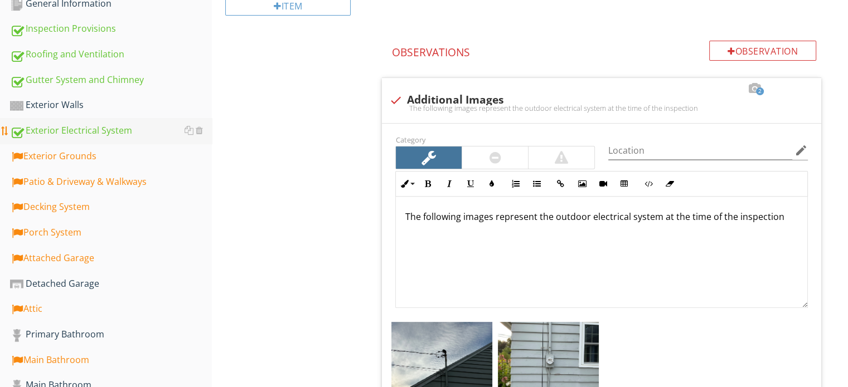
scroll to position [354, 0]
click at [60, 159] on div "Exterior Grounds" at bounding box center [111, 157] width 202 height 14
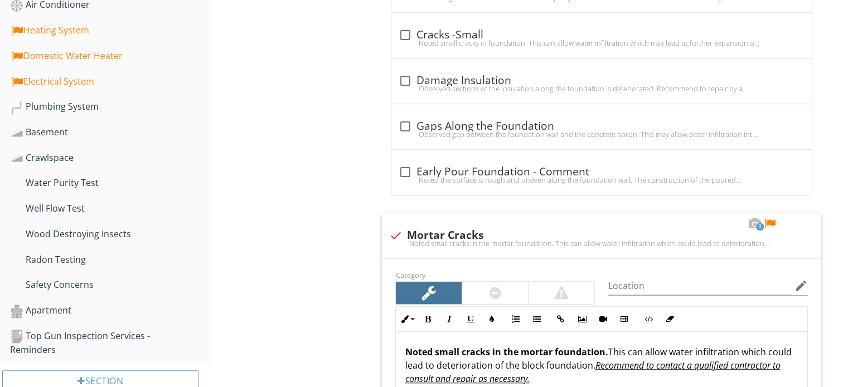
scroll to position [1023, 0]
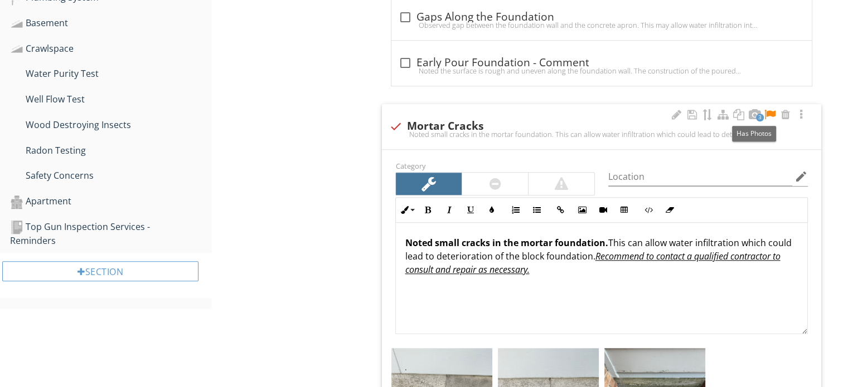
click at [767, 111] on div at bounding box center [769, 114] width 13 height 11
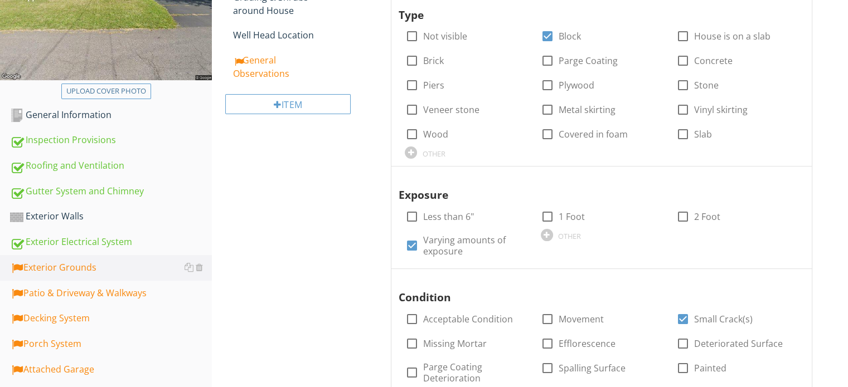
scroll to position [243, 0]
click at [264, 67] on div "General Observations" at bounding box center [298, 67] width 131 height 27
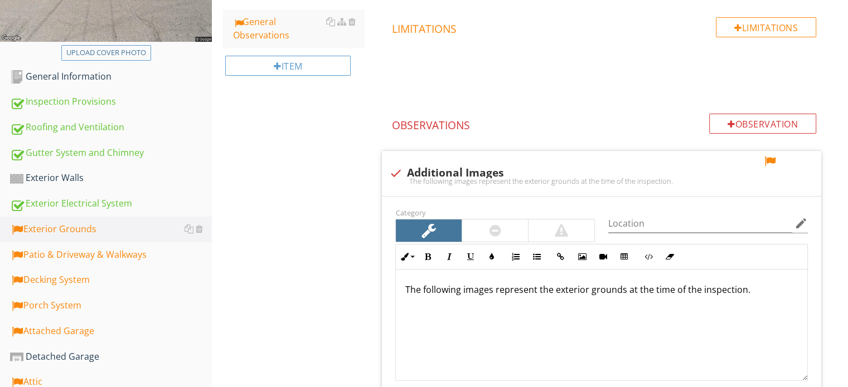
scroll to position [410, 0]
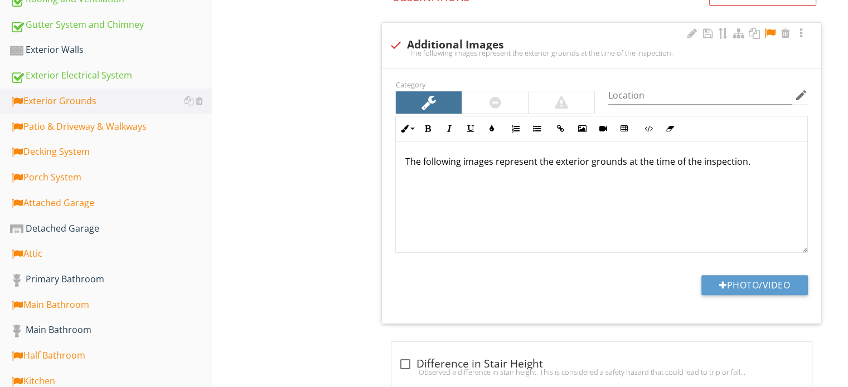
click at [771, 30] on div at bounding box center [769, 33] width 13 height 11
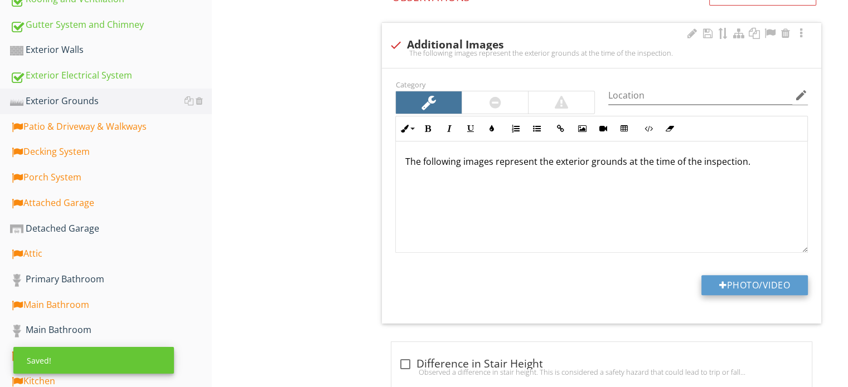
click at [765, 286] on button "Photo/Video" at bounding box center [754, 285] width 106 height 20
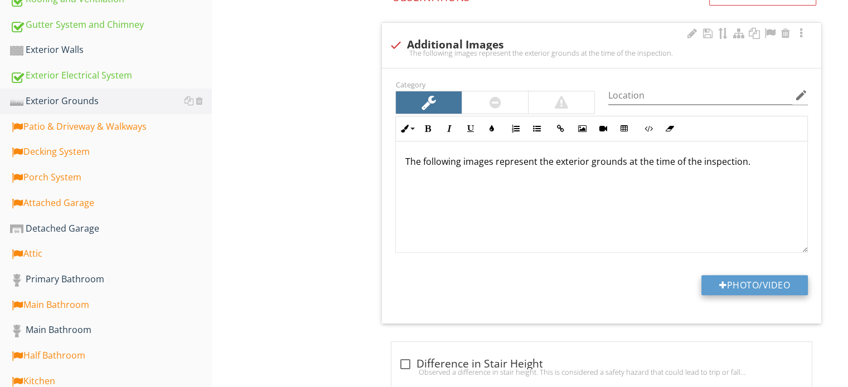
type input "C:\fakepath\IMG_1408.JPG"
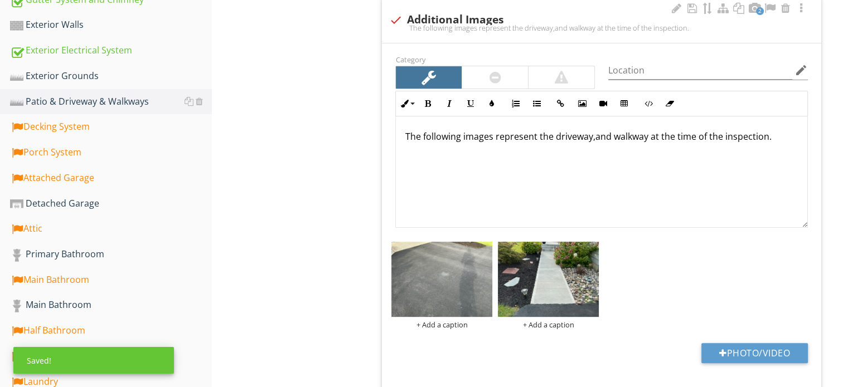
click at [593, 140] on p "The following images represent the driveway,and walkway at the time of the insp…" at bounding box center [601, 136] width 393 height 13
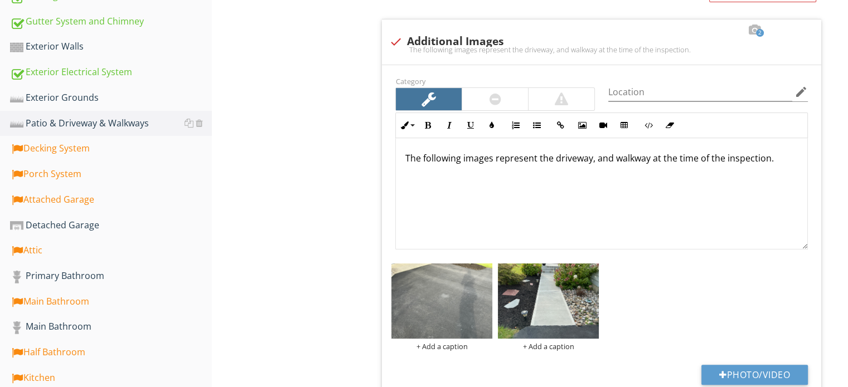
scroll to position [435, 0]
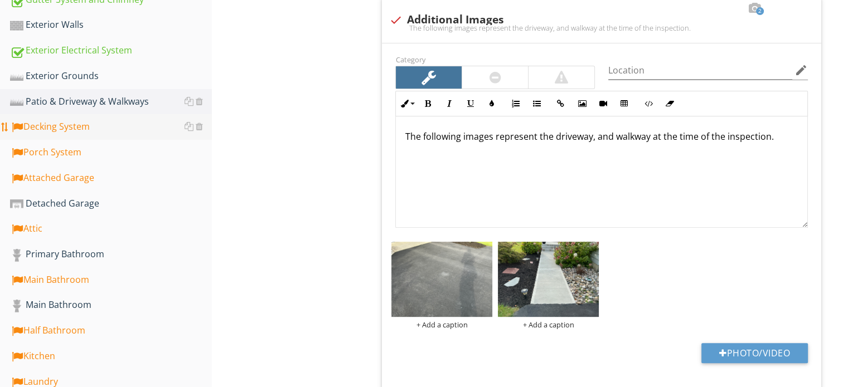
click at [80, 127] on div "Decking System" at bounding box center [111, 127] width 202 height 14
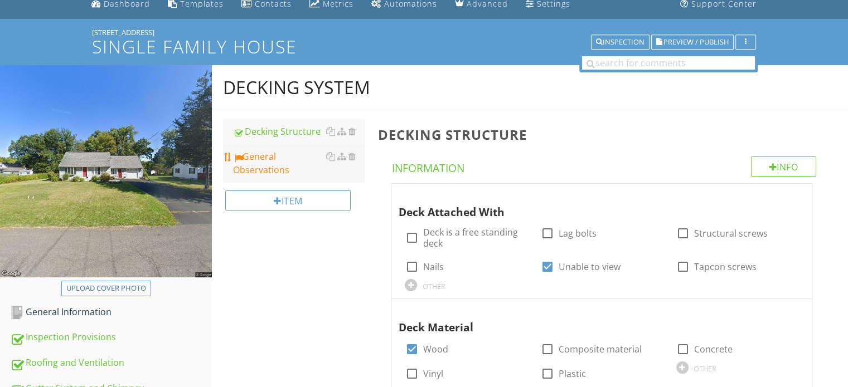
scroll to position [45, 0]
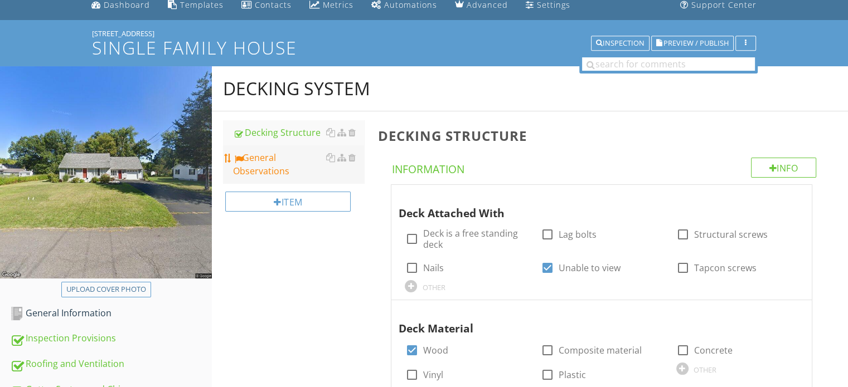
click at [274, 162] on div "General Observations" at bounding box center [298, 164] width 131 height 27
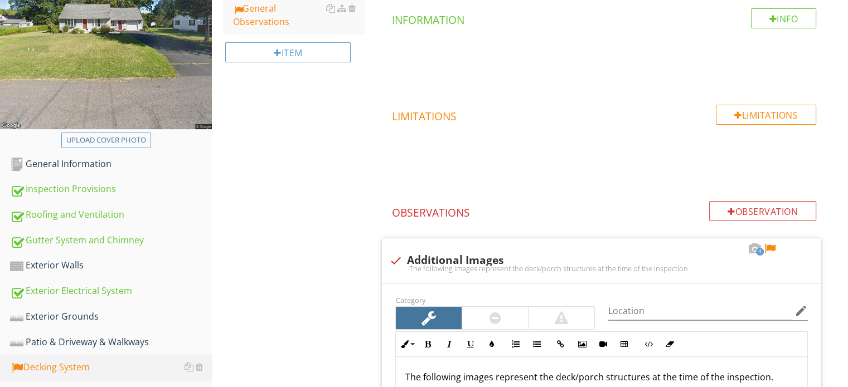
scroll to position [380, 0]
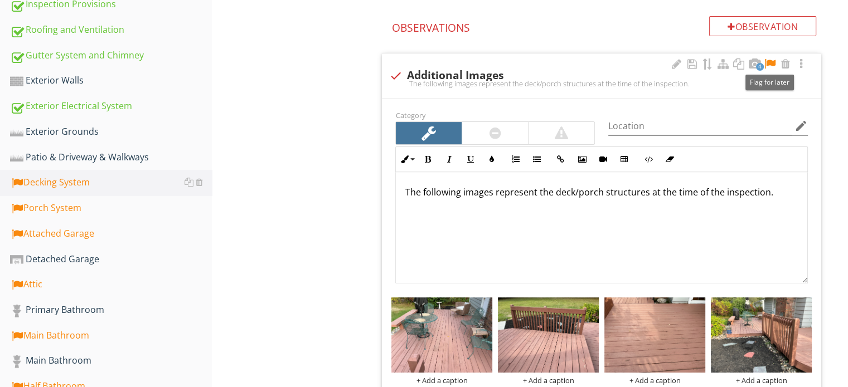
click at [769, 61] on div at bounding box center [769, 64] width 13 height 11
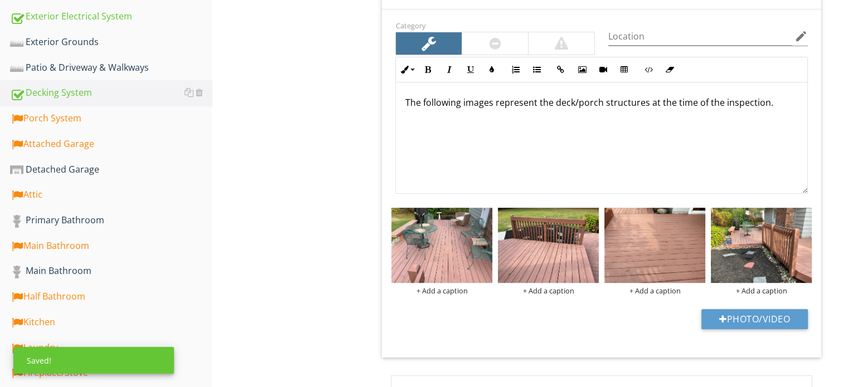
scroll to position [491, 0]
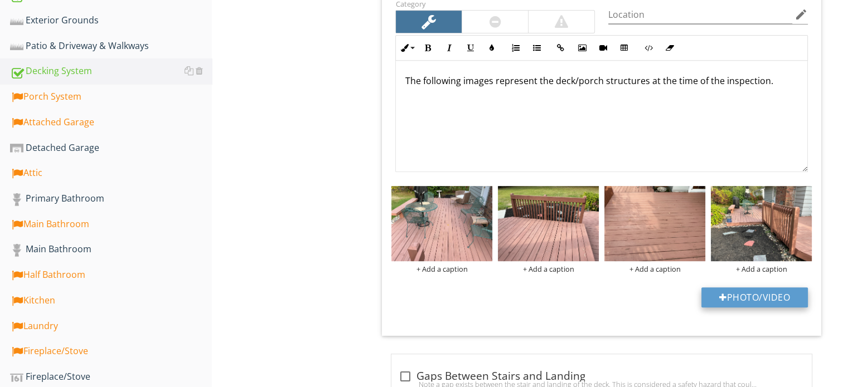
click at [754, 295] on button "Photo/Video" at bounding box center [754, 298] width 106 height 20
type input "C:\fakepath\IMG_1416.JPG"
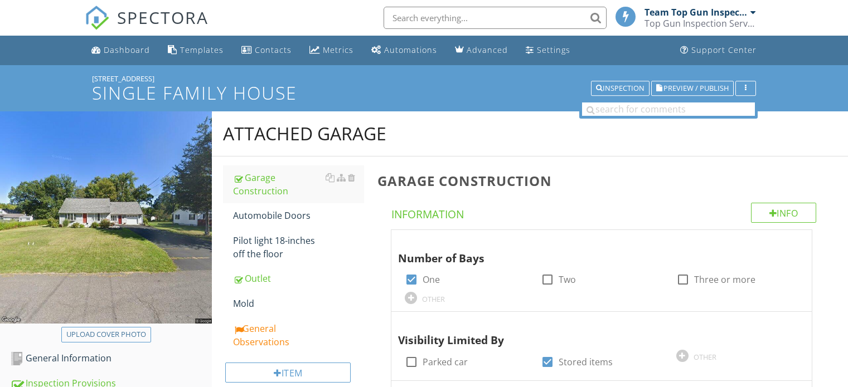
scroll to position [1555, 0]
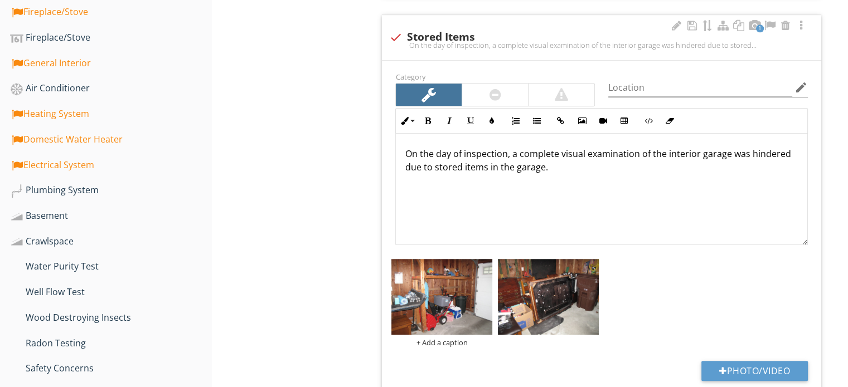
scroll to position [830, 0]
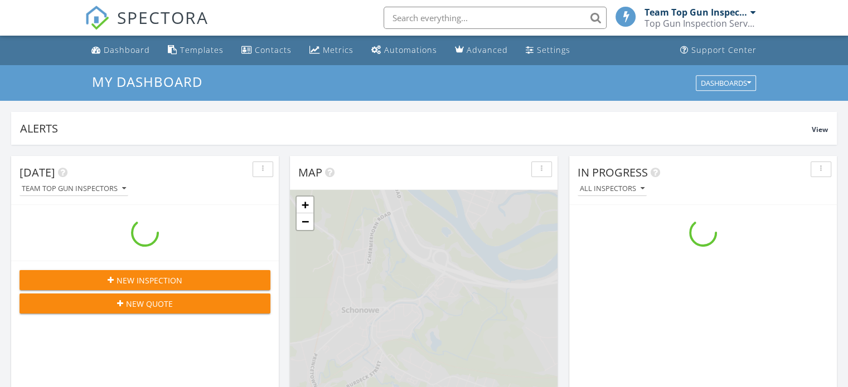
scroll to position [1032, 865]
